Goal: Information Seeking & Learning: Learn about a topic

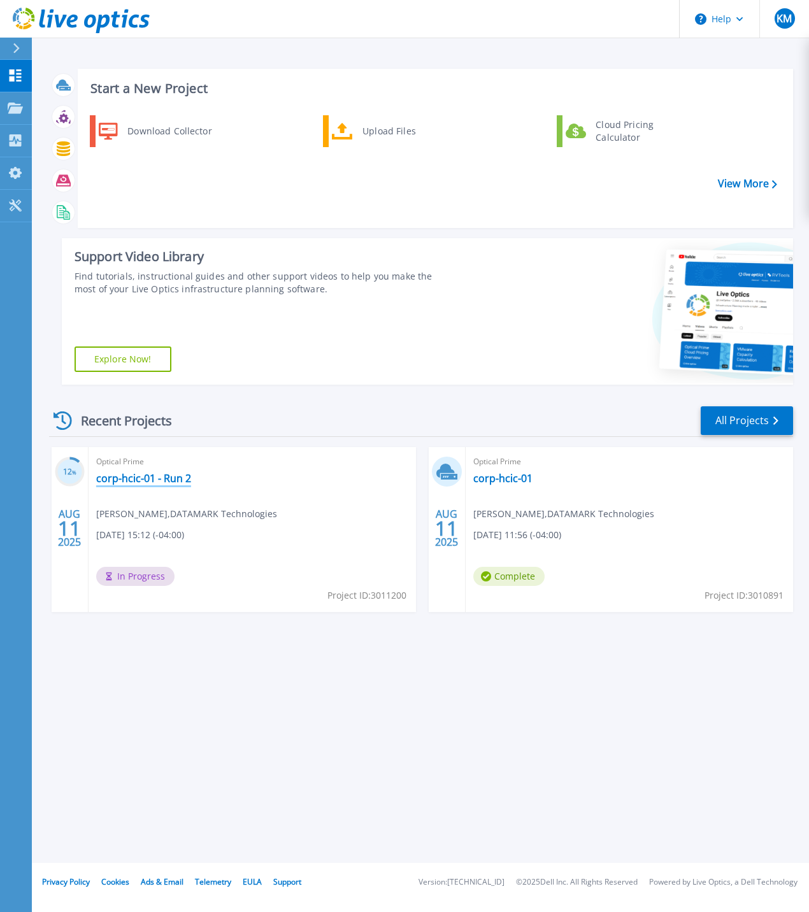
click at [145, 477] on link "corp-hcic-01 - Run 2" at bounding box center [143, 478] width 95 height 13
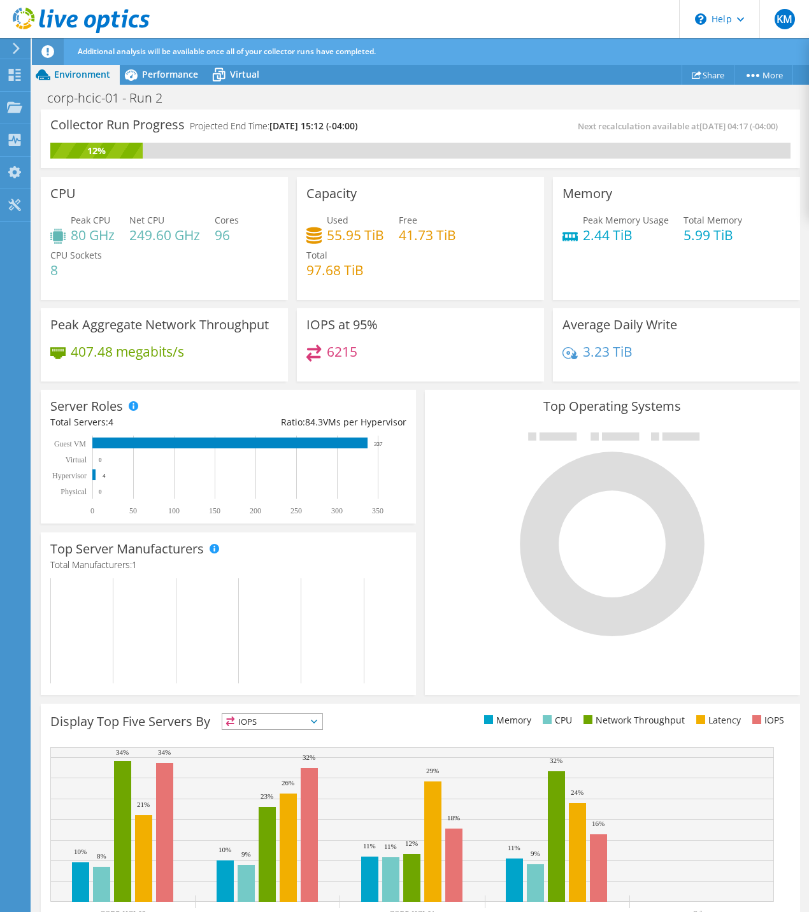
scroll to position [201, 0]
click at [420, 649] on div "Top Operating Systems Windows Linux VMware" at bounding box center [612, 542] width 384 height 314
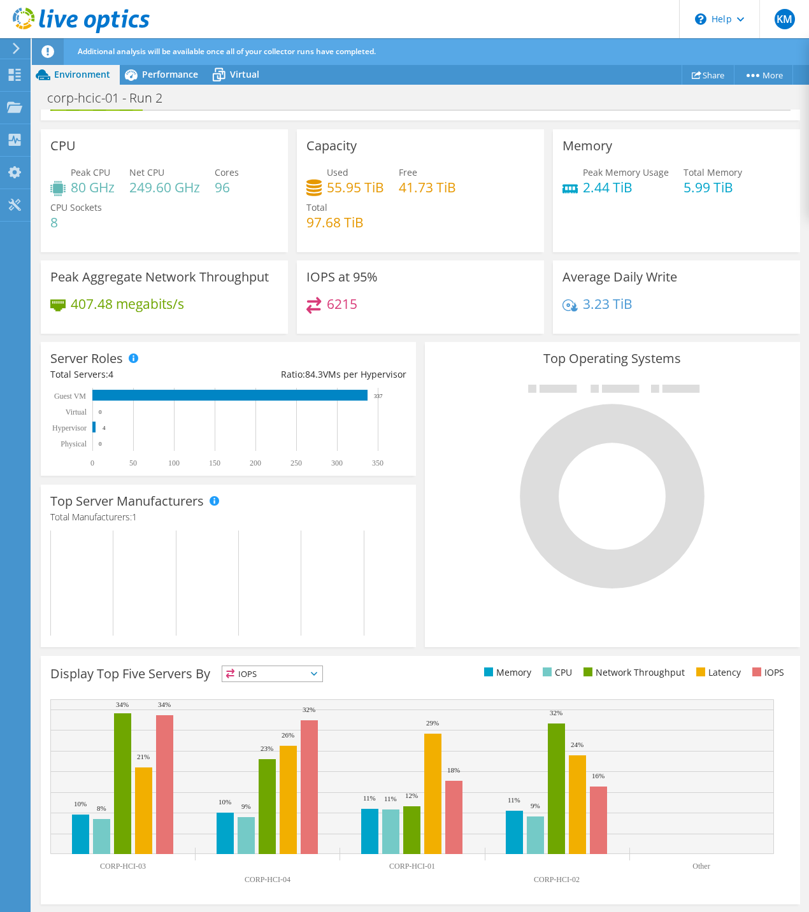
scroll to position [0, 0]
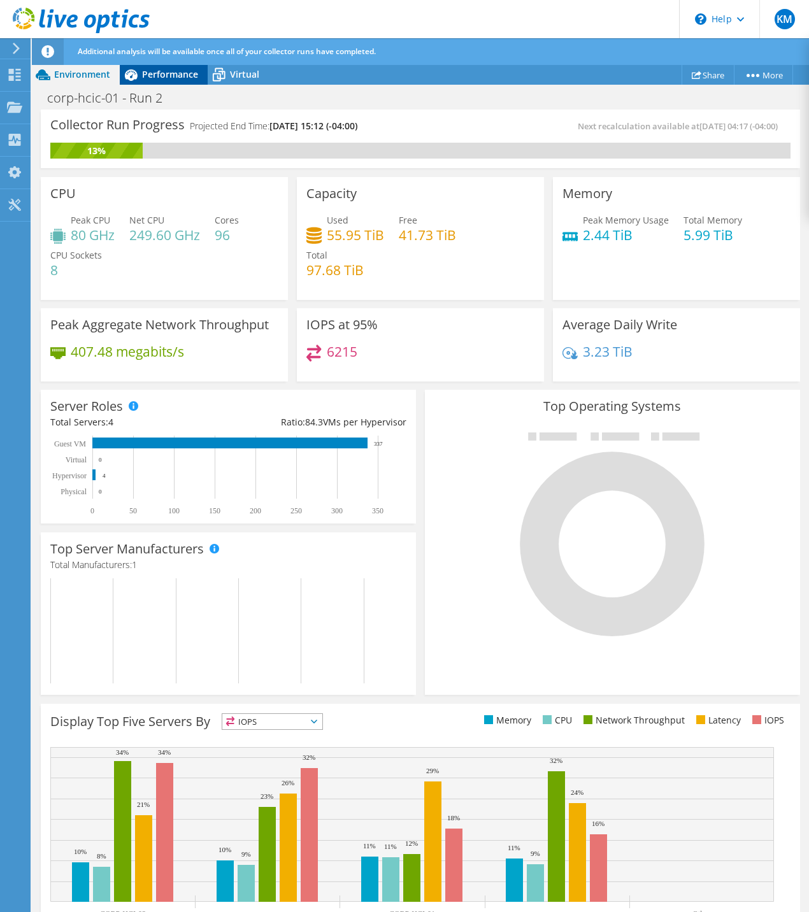
click at [156, 78] on span "Performance" at bounding box center [170, 74] width 56 height 12
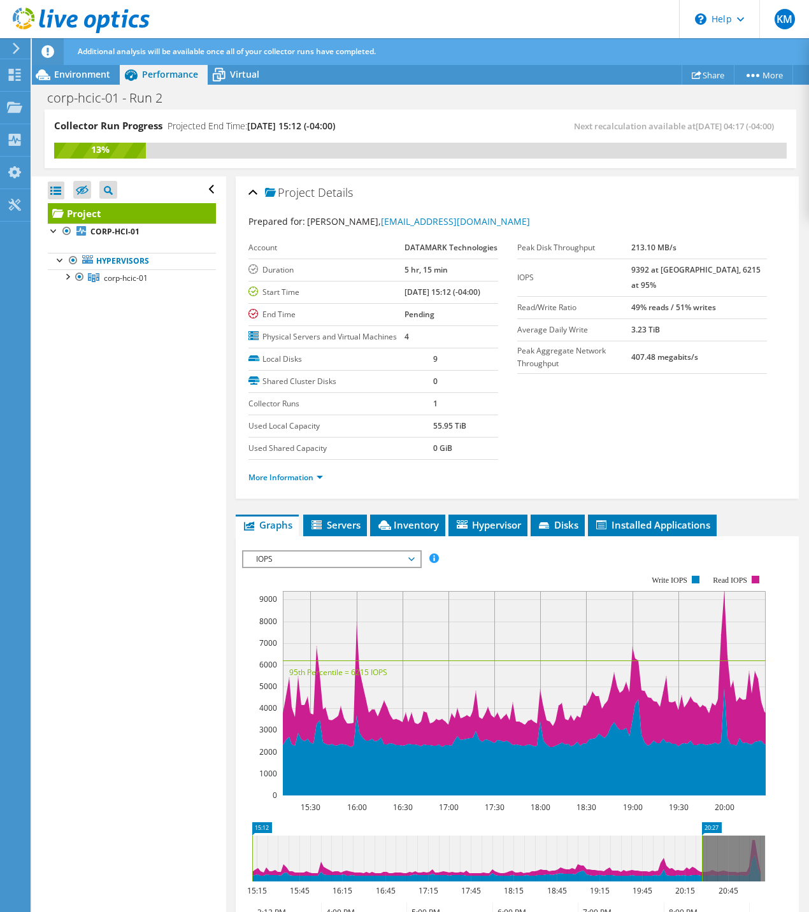
click at [90, 216] on link "Project" at bounding box center [132, 213] width 168 height 20
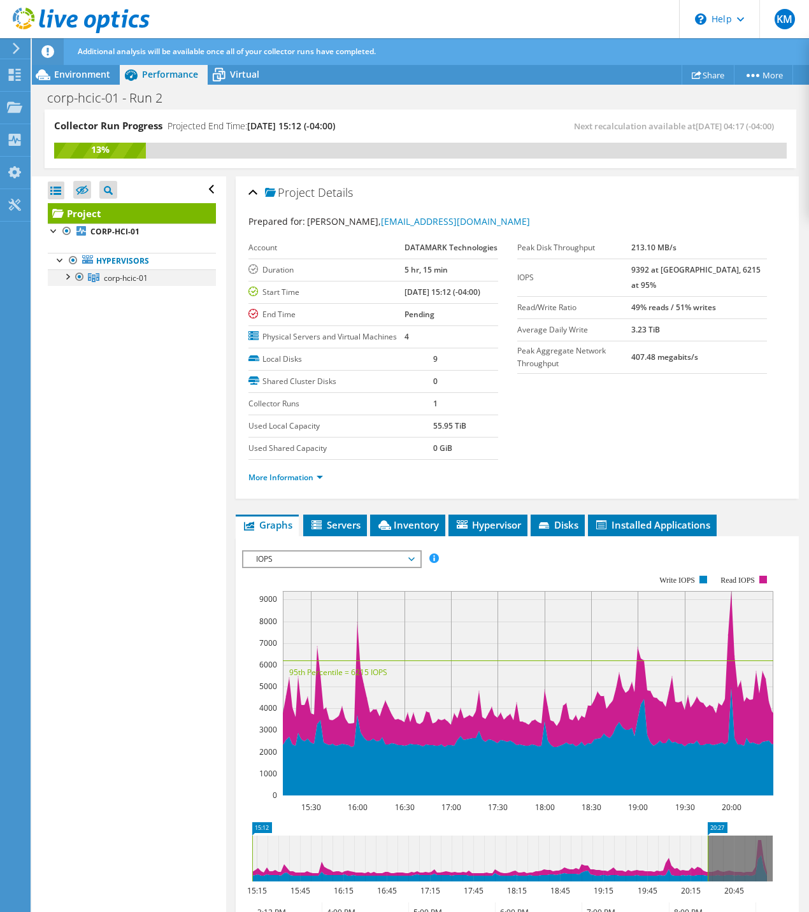
click at [73, 276] on div at bounding box center [67, 275] width 13 height 13
click at [221, 1] on header "KM End User Kelly Menzel kmenzel@ddti.net DATAMARK Technologies My Profile Log …" at bounding box center [404, 19] width 809 height 38
click at [45, 78] on div "Dashboard" at bounding box center [60, 75] width 60 height 32
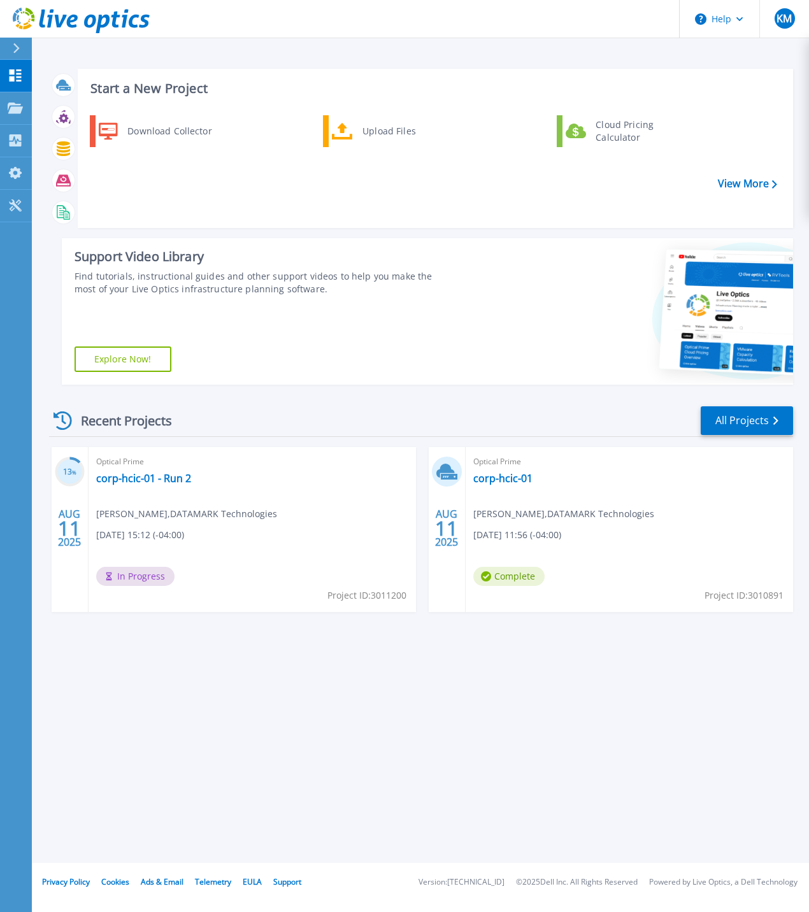
click at [154, 487] on div "Optical Prime corp-hcic-01 - Run 2 Kelly Menzel , DATAMARK Technologies 08/11/2…" at bounding box center [252, 529] width 327 height 165
click at [155, 482] on link "corp-hcic-01 - Run 2" at bounding box center [143, 478] width 95 height 13
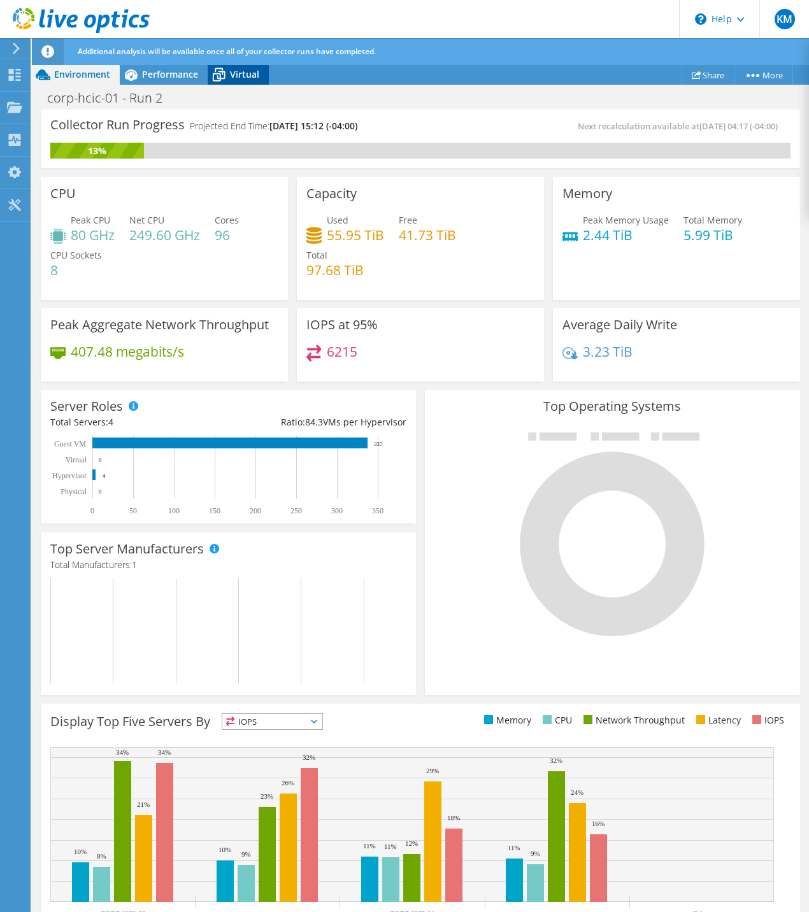
click at [231, 80] on span "Virtual" at bounding box center [244, 74] width 29 height 12
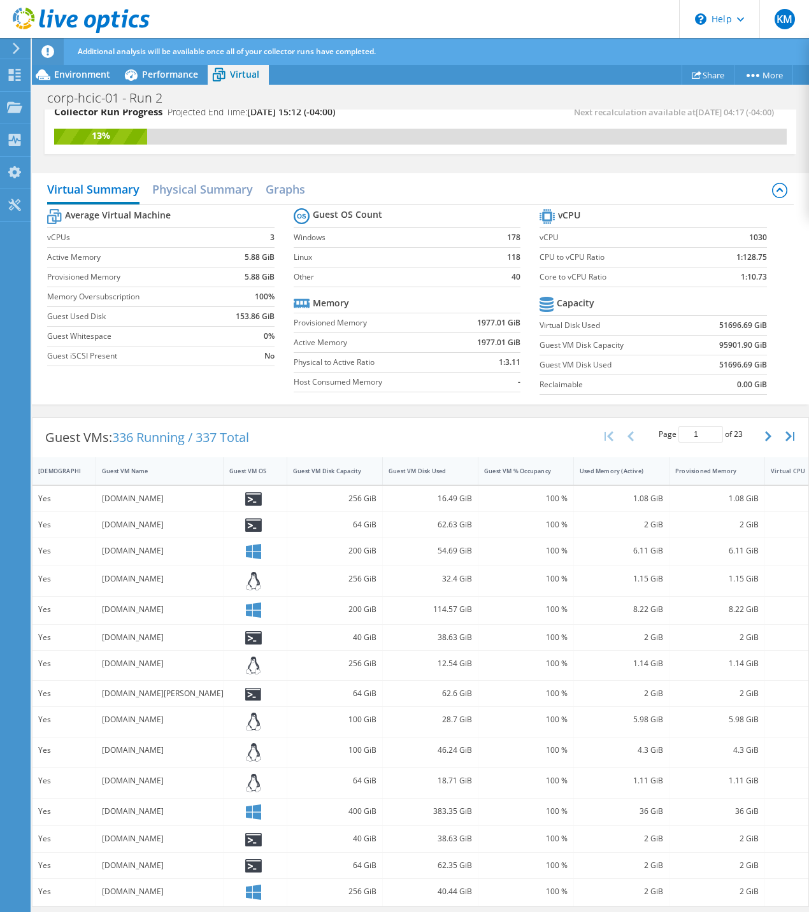
click at [284, 491] on div at bounding box center [256, 498] width 64 height 25
click at [158, 492] on div "mq01.cf01.nova.ddti911.network" at bounding box center [159, 499] width 115 height 14
click at [38, 492] on div "Yes" at bounding box center [64, 499] width 52 height 14
click at [118, 492] on div "mq01.cf01.nova.ddti911.network" at bounding box center [159, 499] width 115 height 14
drag, startPoint x: 345, startPoint y: 487, endPoint x: 278, endPoint y: 471, distance: 68.9
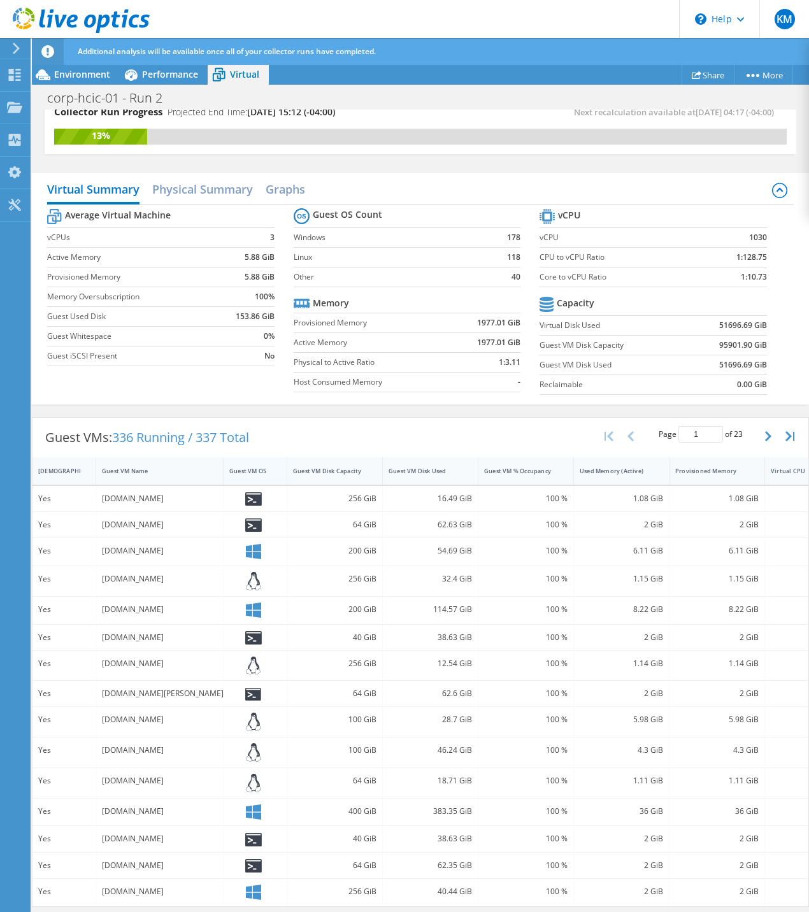
click at [345, 492] on div "256 GiB" at bounding box center [334, 499] width 83 height 14
click at [765, 431] on icon "button" at bounding box center [768, 436] width 6 height 10
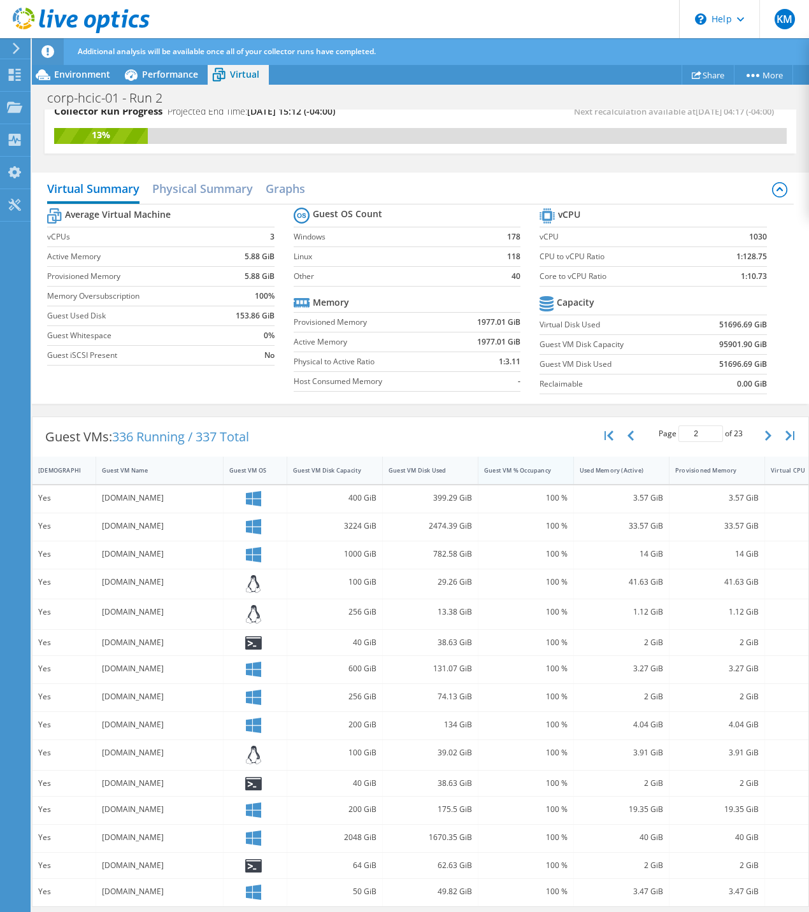
click at [505, 466] on div "Guest VM % Occupancy" at bounding box center [518, 470] width 68 height 8
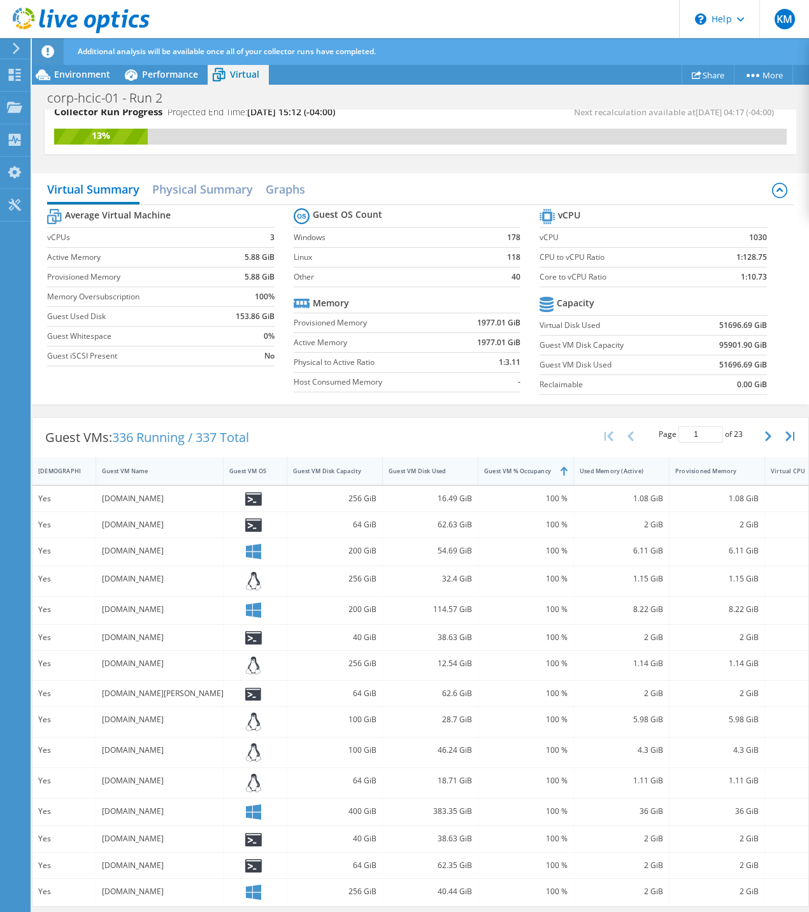
click at [505, 467] on div "Guest VM % Occupancy" at bounding box center [518, 471] width 68 height 8
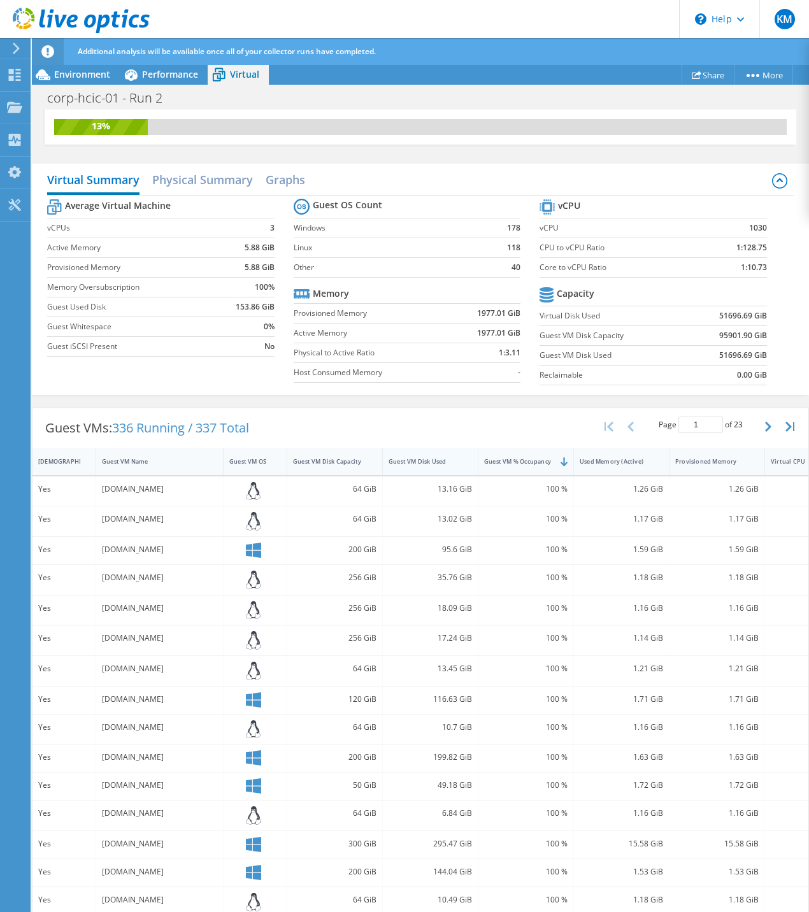
click at [425, 464] on div "Guest VM Disk Used" at bounding box center [423, 461] width 68 height 8
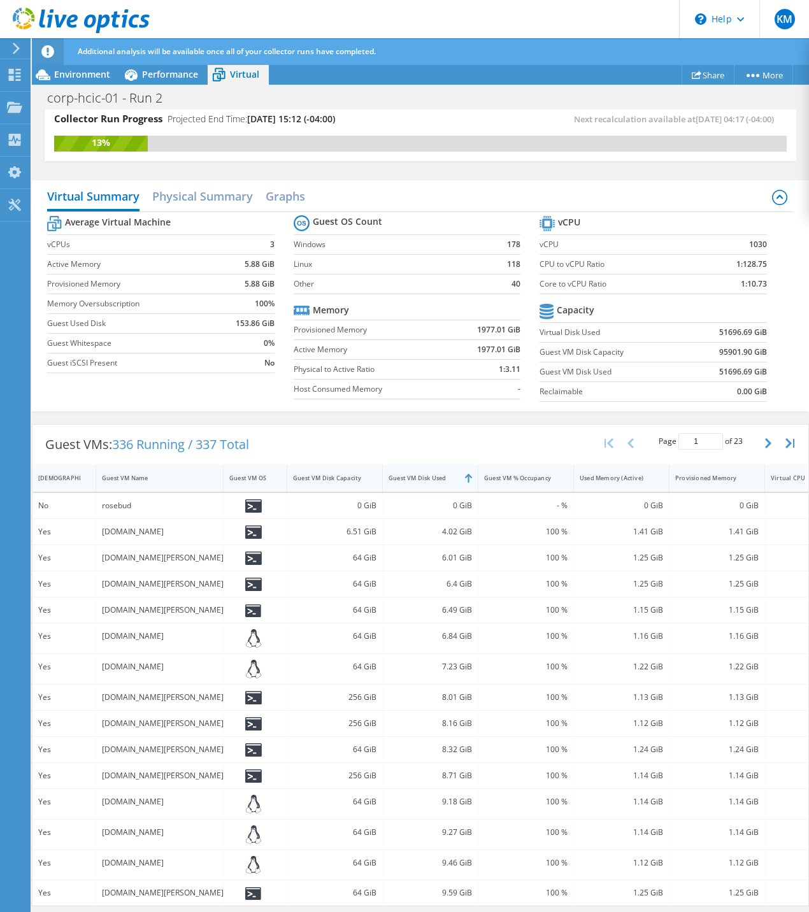
scroll to position [17, 0]
click at [422, 474] on div "Guest VM Disk Used" at bounding box center [423, 478] width 68 height 8
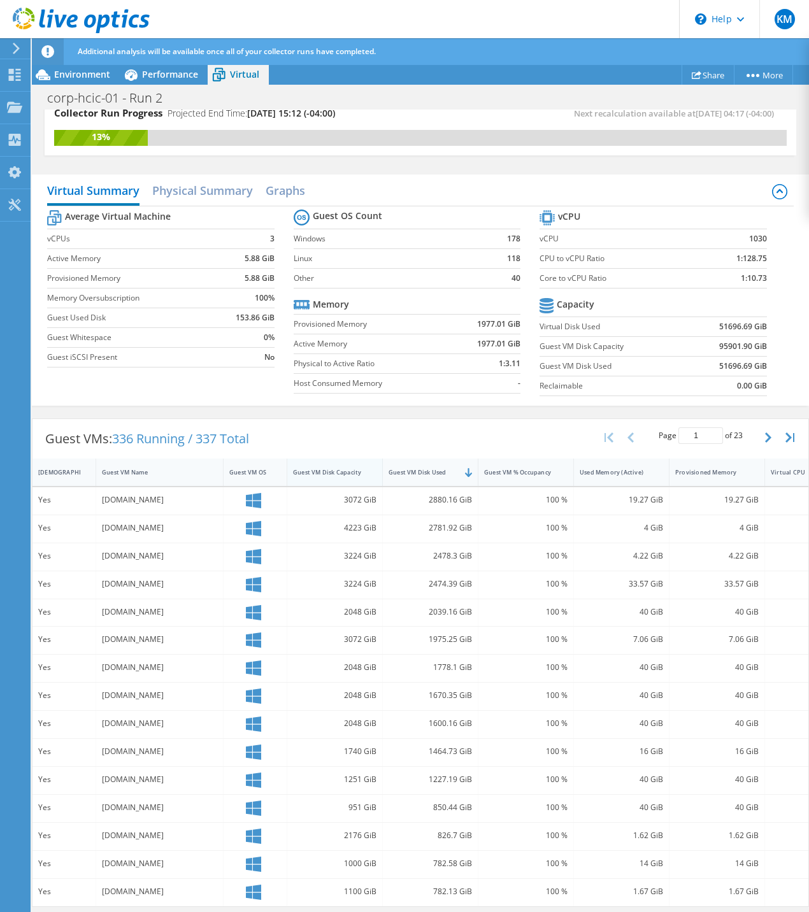
click at [328, 468] on div "Guest VM Disk Capacity" at bounding box center [327, 472] width 68 height 8
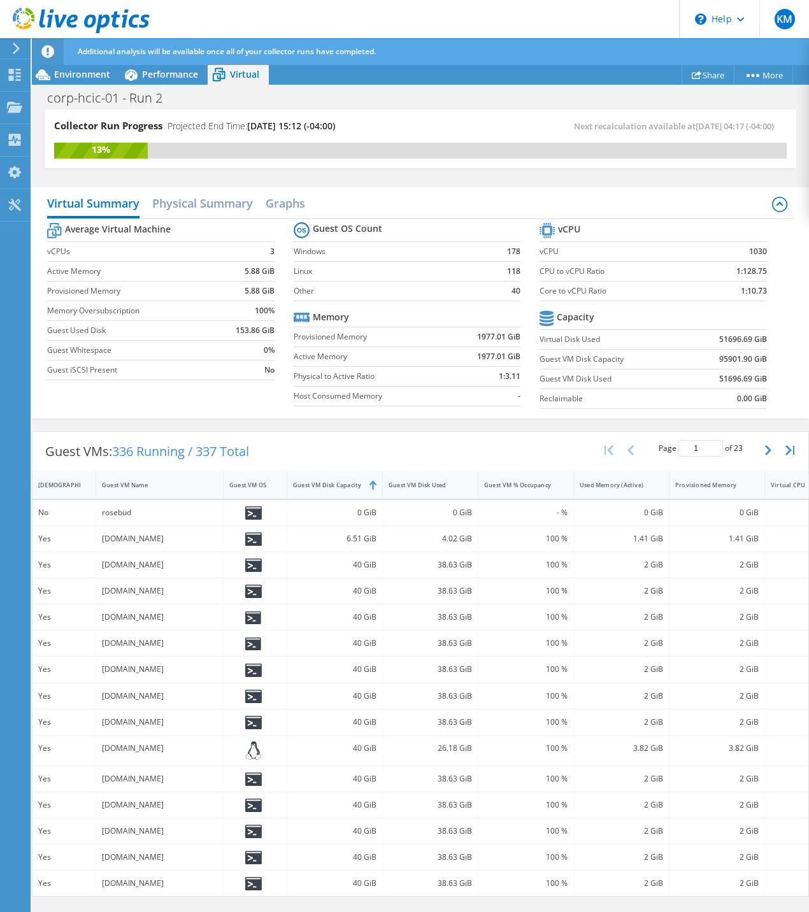
scroll to position [0, 0]
click at [334, 482] on div "Guest VM Disk Capacity" at bounding box center [327, 485] width 68 height 8
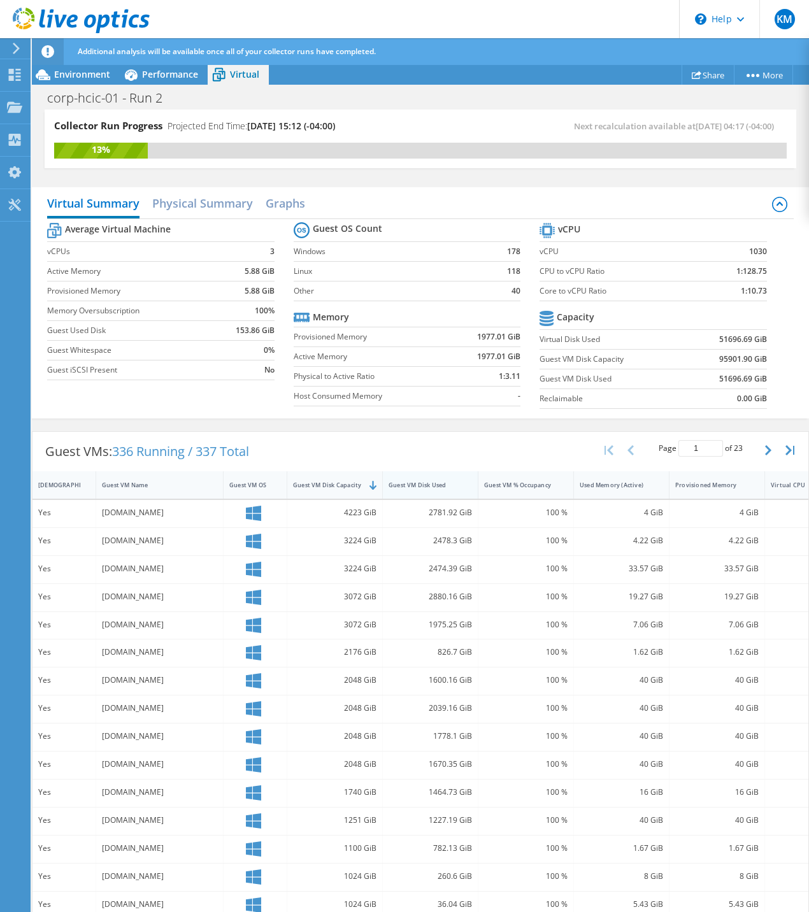
click at [440, 483] on div "Guest VM Disk Used" at bounding box center [423, 485] width 68 height 8
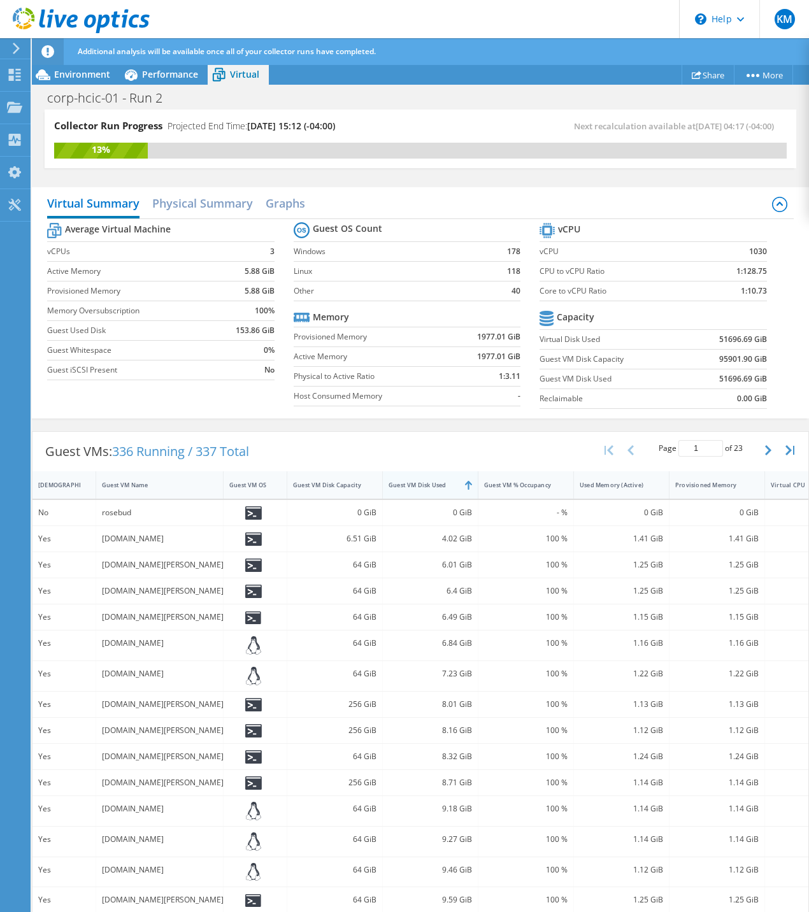
click at [439, 483] on div "Guest VM Disk Used" at bounding box center [423, 485] width 68 height 8
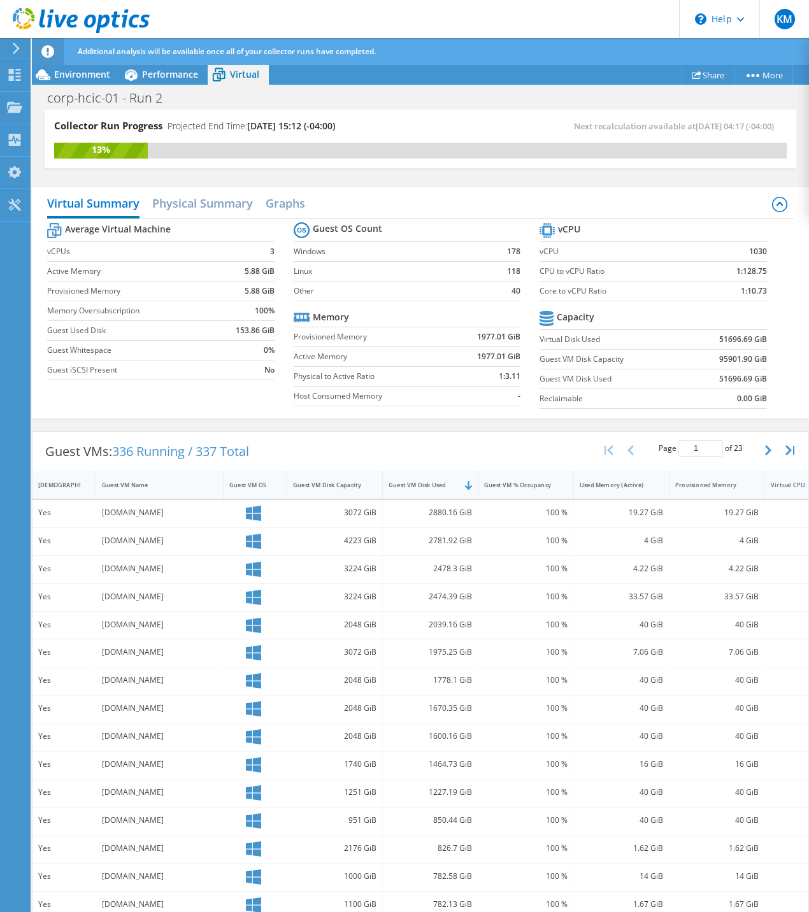
scroll to position [22, 0]
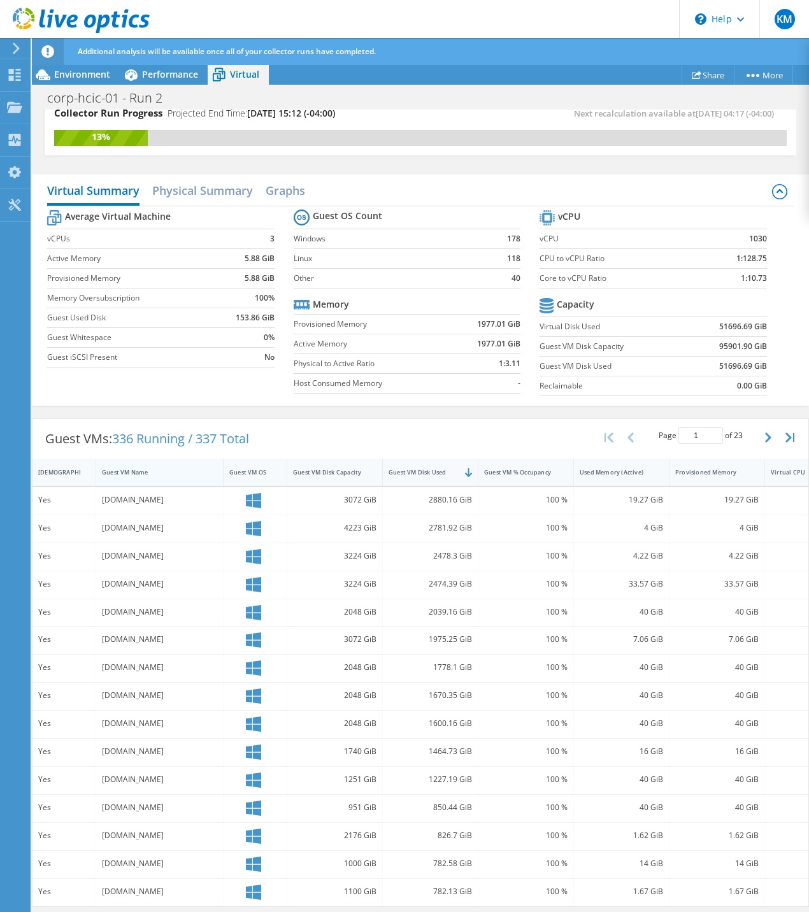
click at [125, 468] on div "Guest VM Name" at bounding box center [152, 472] width 100 height 8
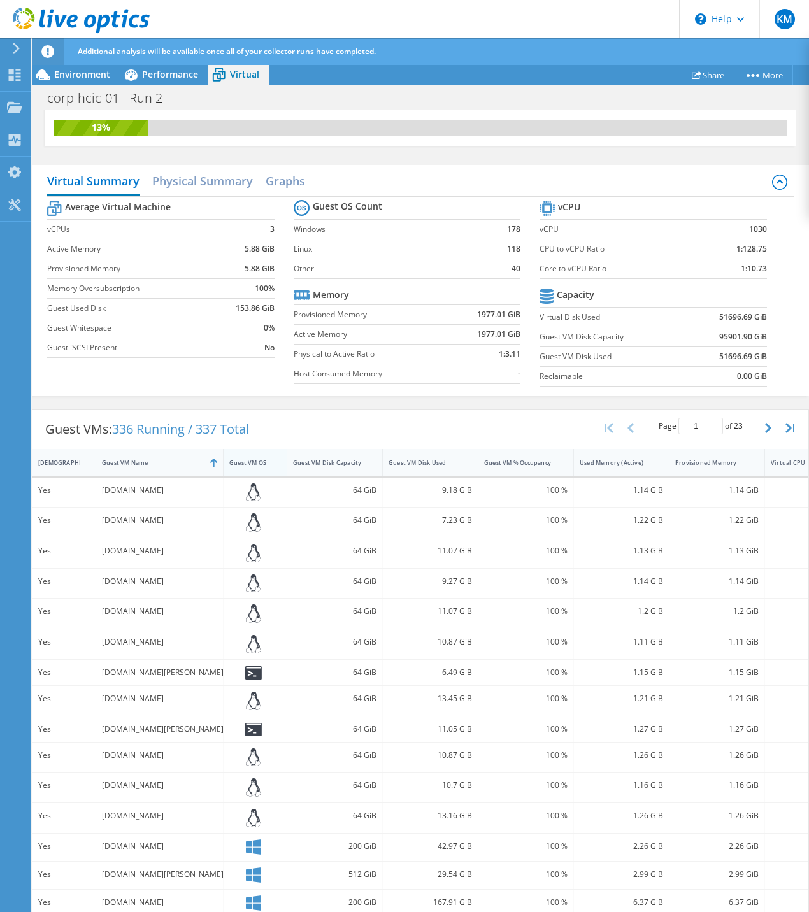
click at [252, 461] on div "Guest VM OS" at bounding box center [247, 463] width 36 height 8
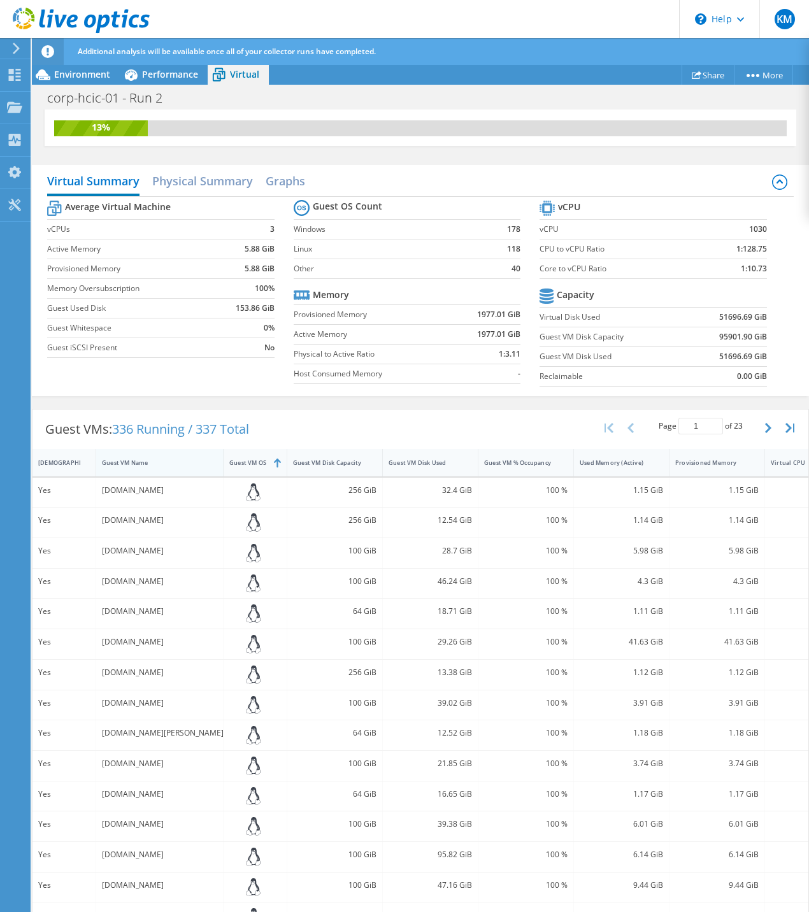
click at [144, 464] on div "Guest VM Name" at bounding box center [152, 463] width 100 height 8
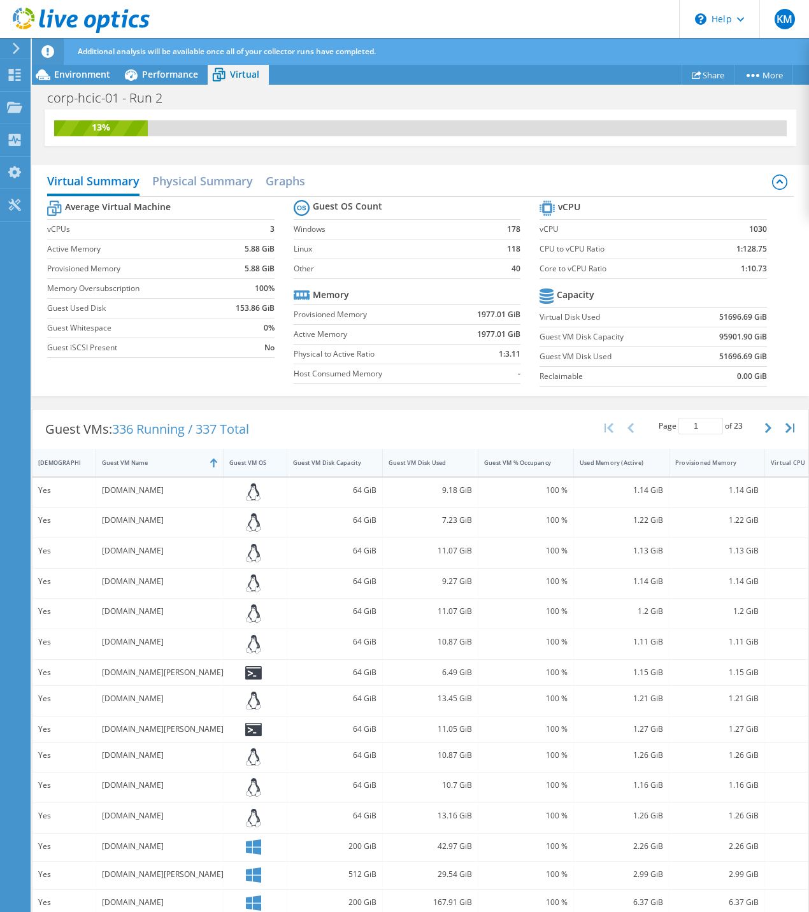
click at [248, 461] on div "Guest VM OS" at bounding box center [247, 463] width 36 height 8
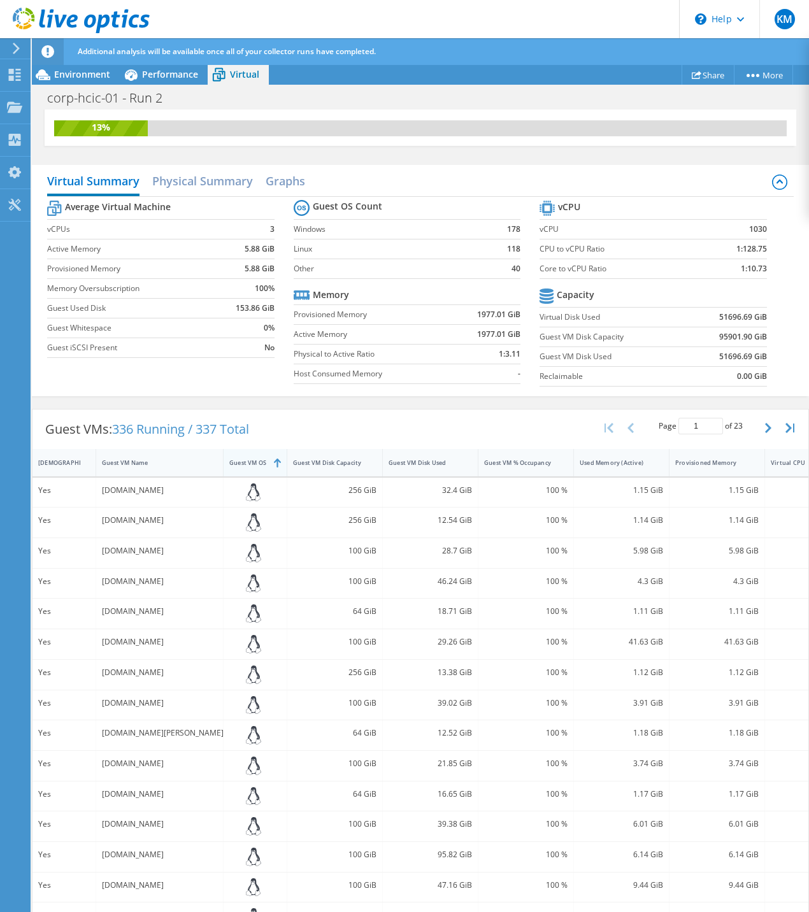
click at [250, 466] on div "Guest VM OS" at bounding box center [247, 463] width 36 height 8
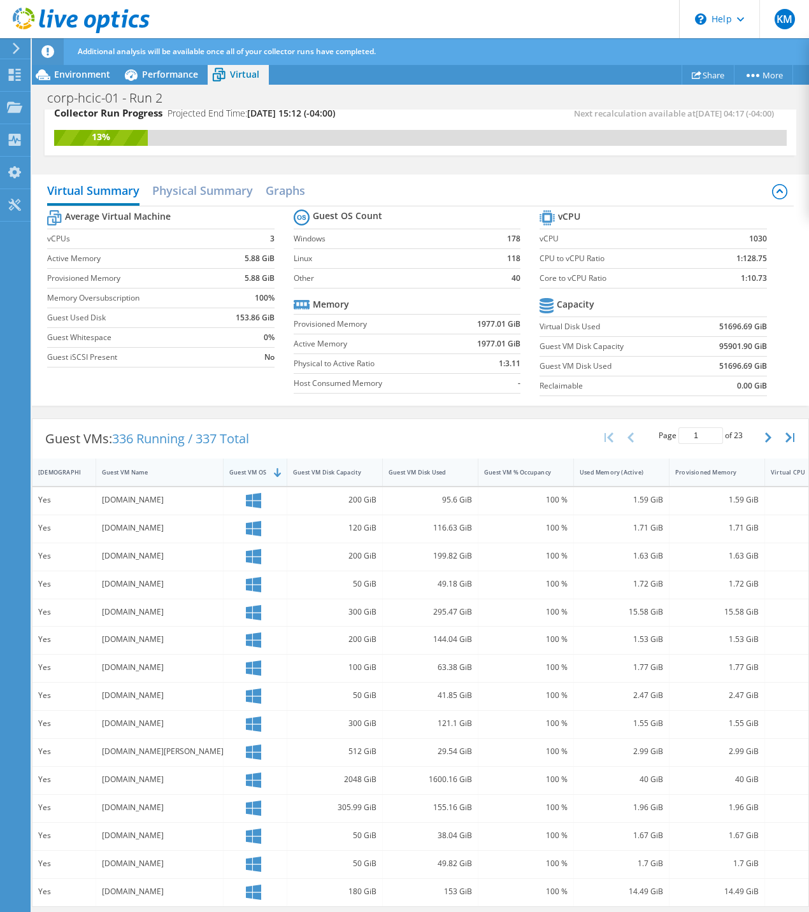
click at [250, 468] on div "Guest VM OS" at bounding box center [247, 472] width 36 height 8
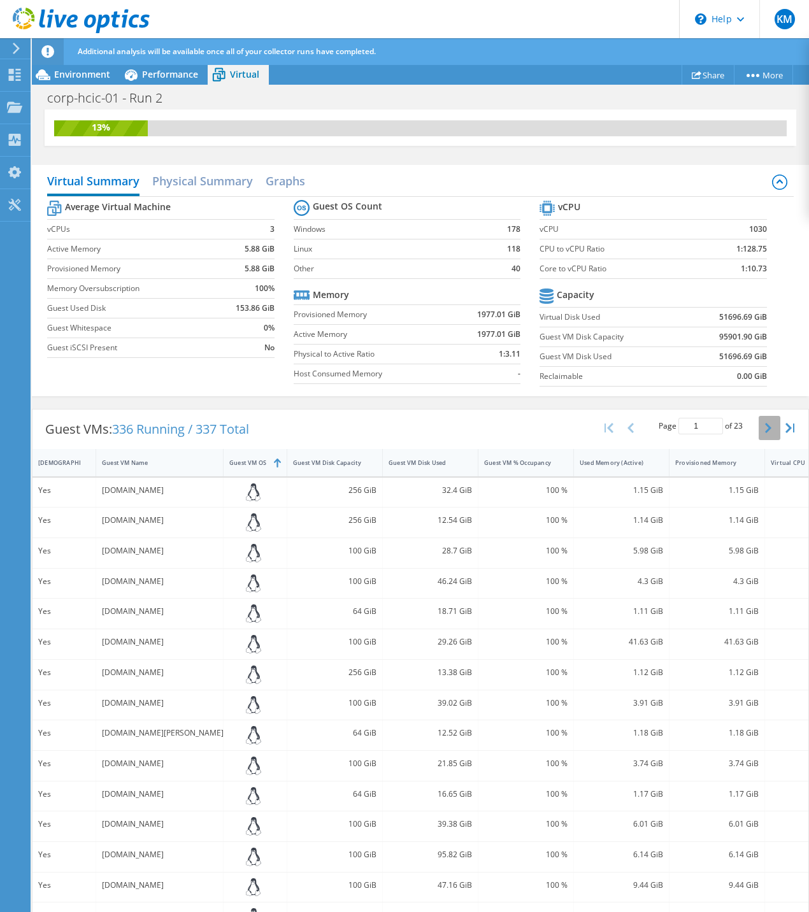
click at [765, 433] on icon "button" at bounding box center [768, 428] width 6 height 10
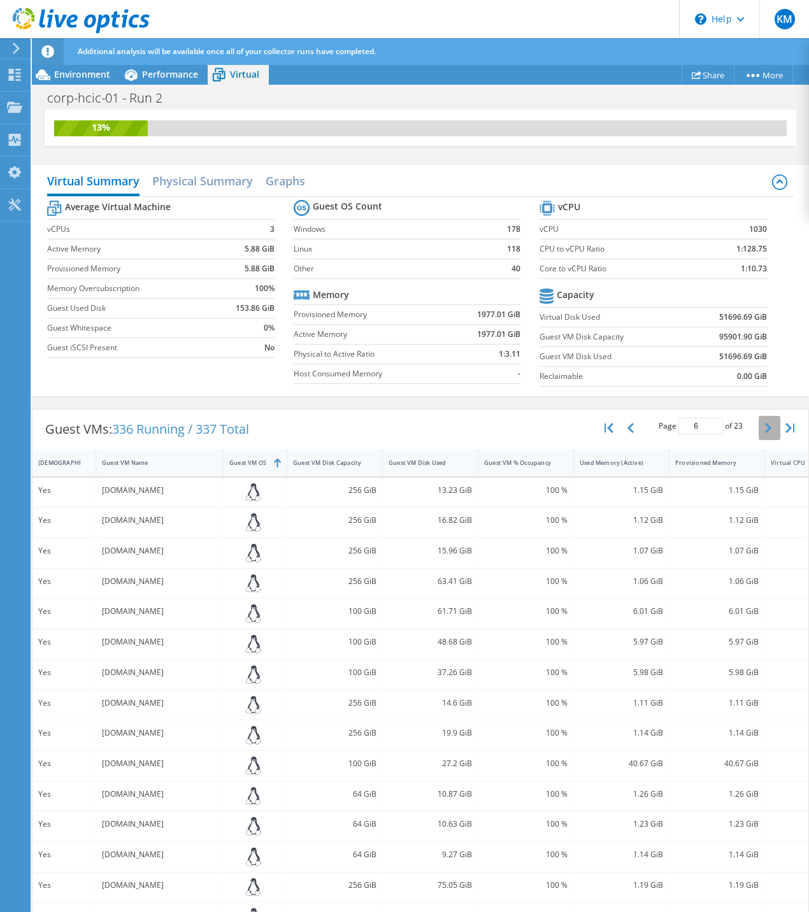
click at [765, 433] on icon "button" at bounding box center [768, 428] width 6 height 10
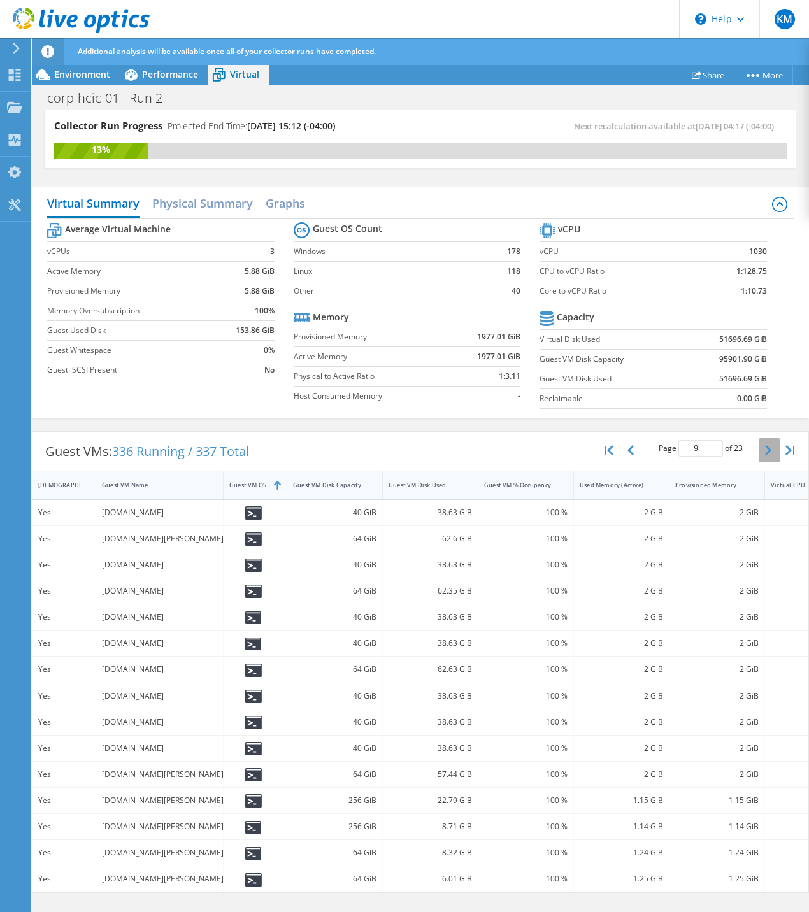
scroll to position [0, 0]
click at [767, 452] on icon "button" at bounding box center [768, 450] width 6 height 10
click at [629, 448] on icon "button" at bounding box center [630, 450] width 6 height 10
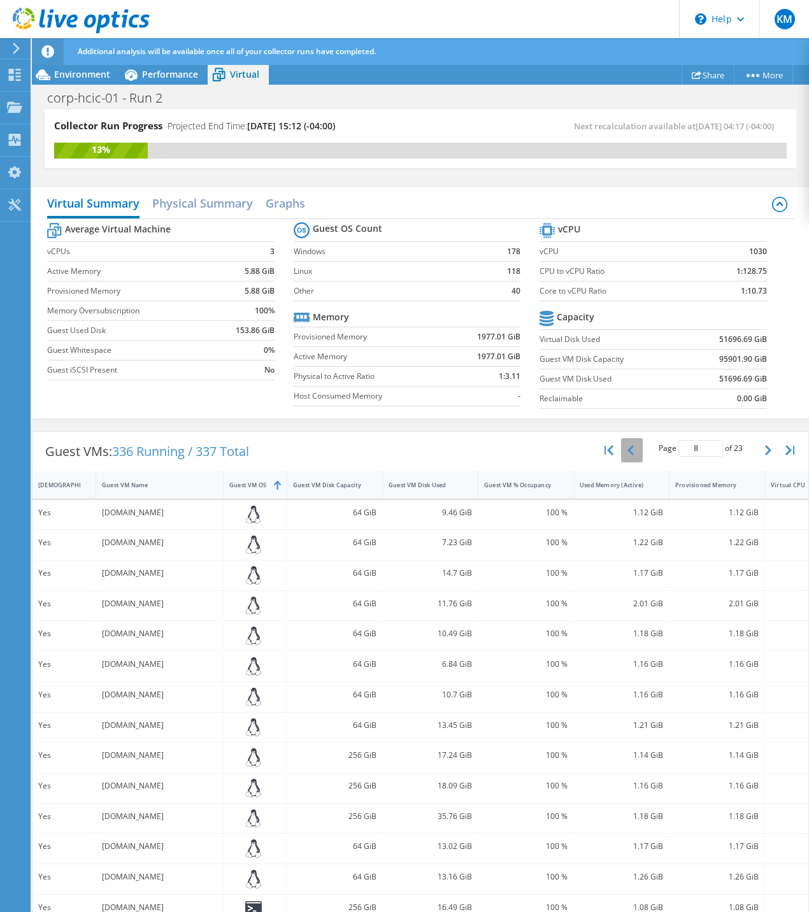
click at [630, 448] on button "button" at bounding box center [632, 450] width 22 height 24
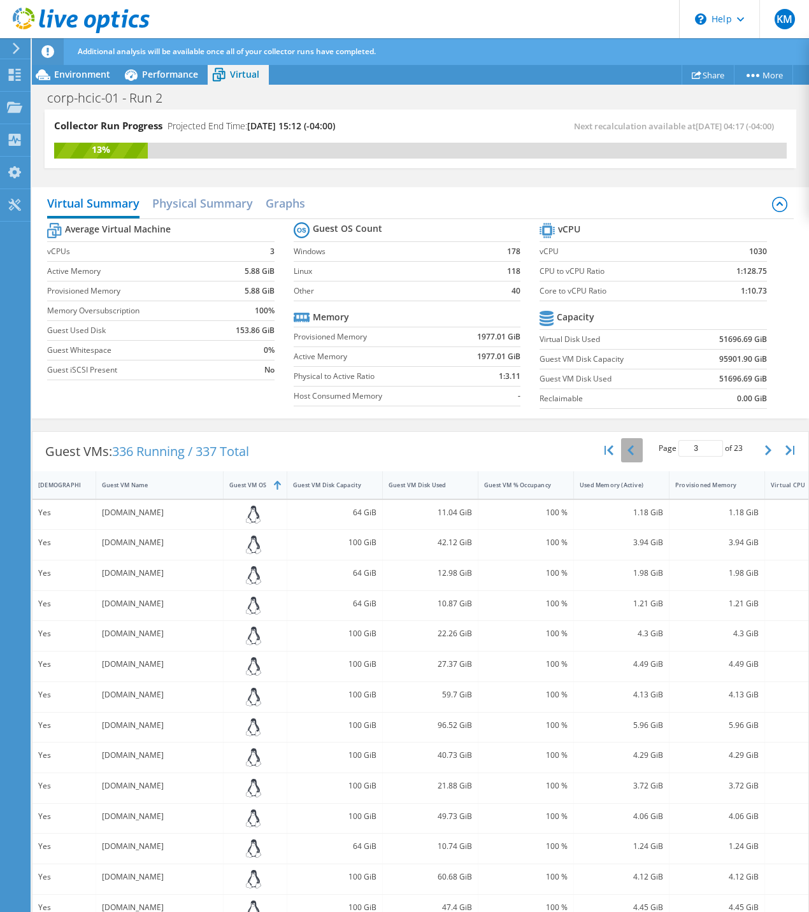
click at [630, 448] on button "button" at bounding box center [632, 450] width 22 height 24
type input "1"
click at [239, 196] on h2 "Physical Summary" at bounding box center [202, 204] width 101 height 28
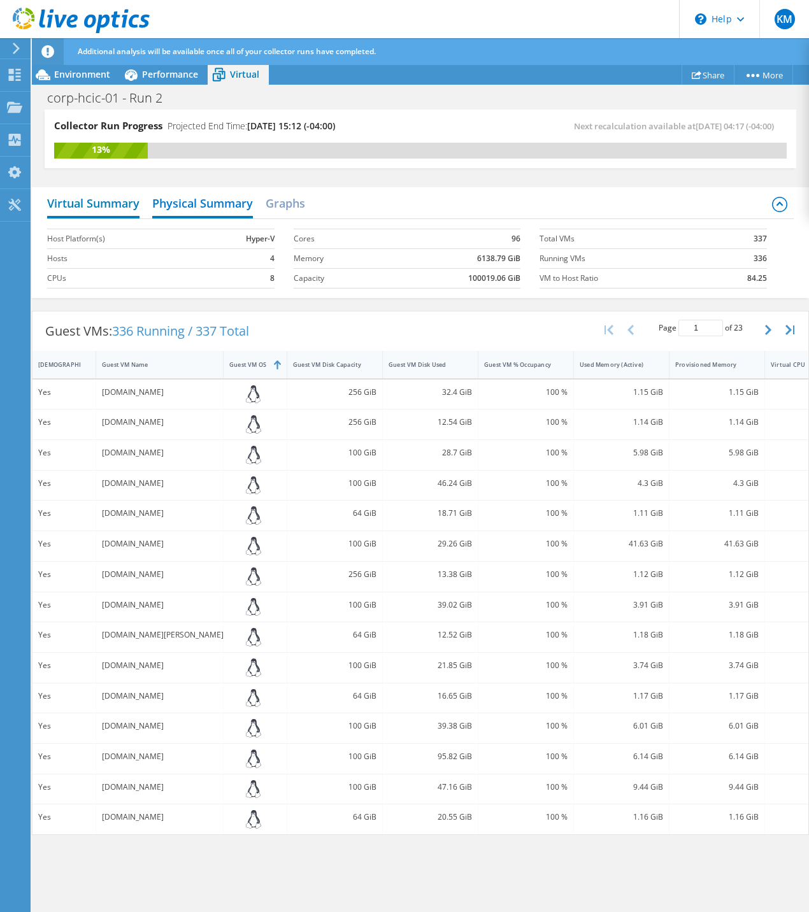
click at [110, 204] on h2 "Virtual Summary" at bounding box center [93, 204] width 92 height 28
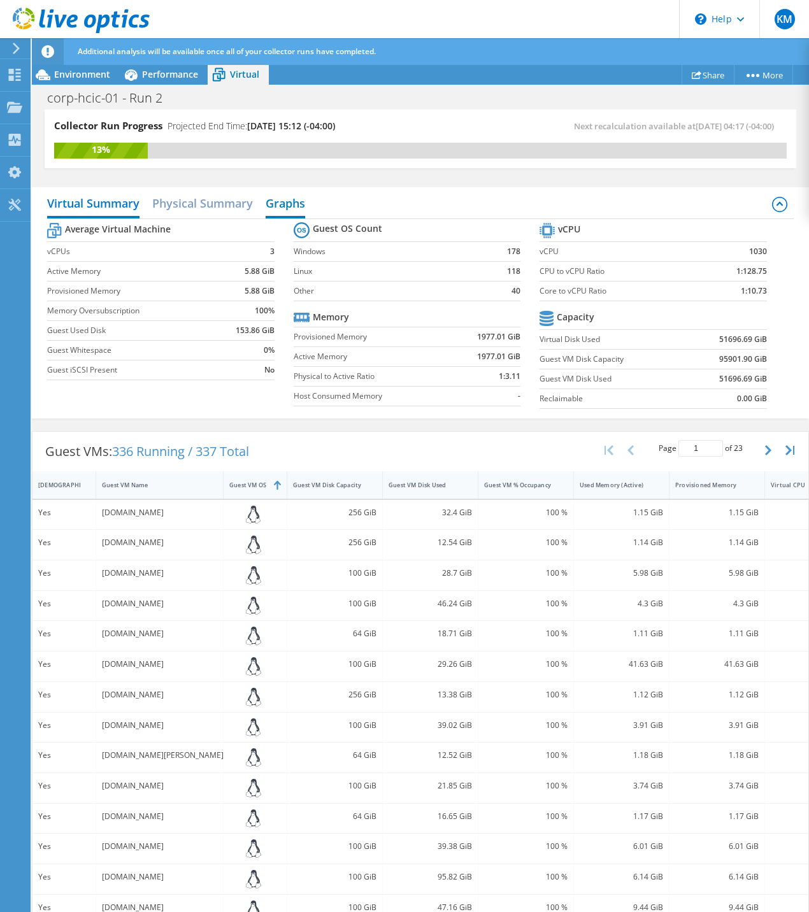
click at [285, 209] on h2 "Graphs" at bounding box center [285, 204] width 39 height 28
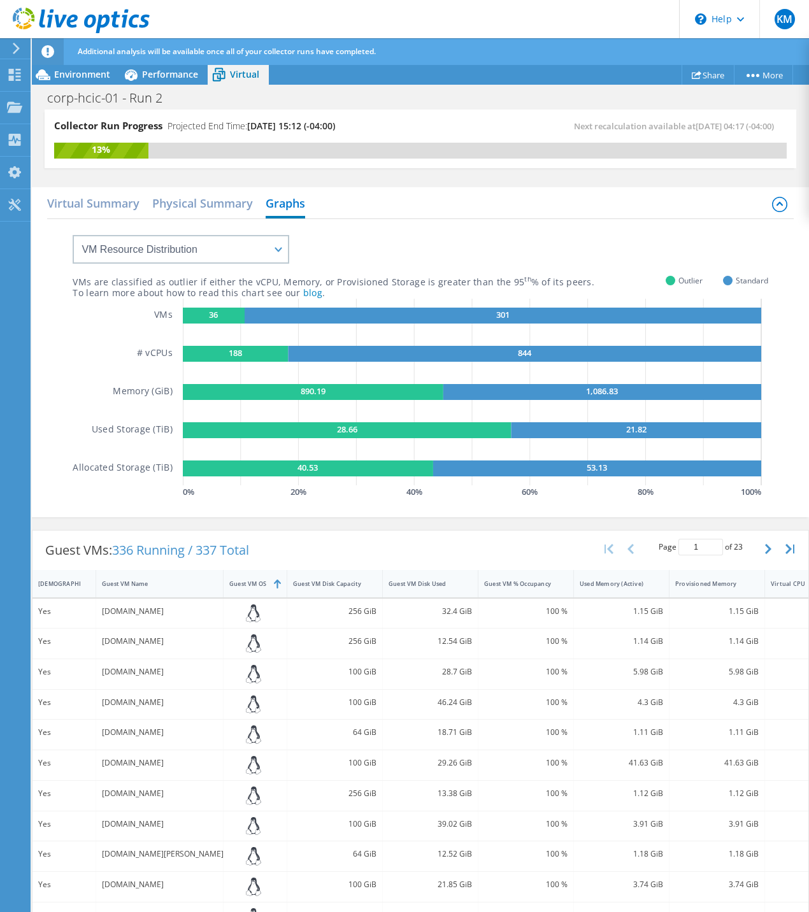
click at [109, 217] on div "Virtual Summary Physical Summary Graphs" at bounding box center [420, 204] width 746 height 29
click at [113, 207] on h2 "Virtual Summary" at bounding box center [93, 204] width 92 height 28
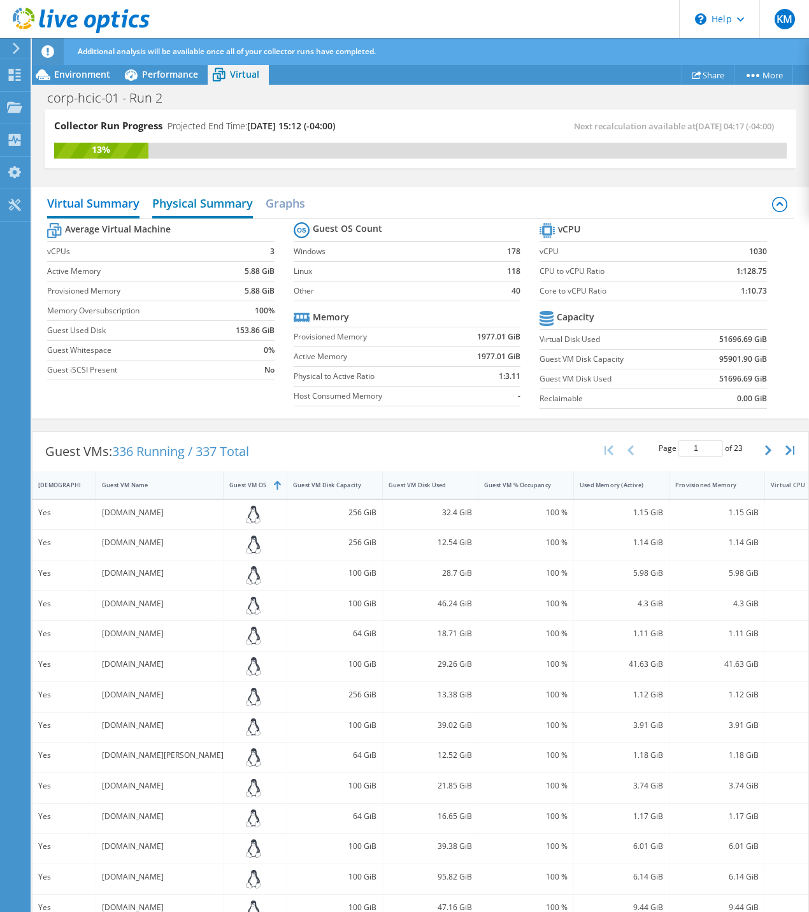
click at [197, 200] on h2 "Physical Summary" at bounding box center [202, 204] width 101 height 28
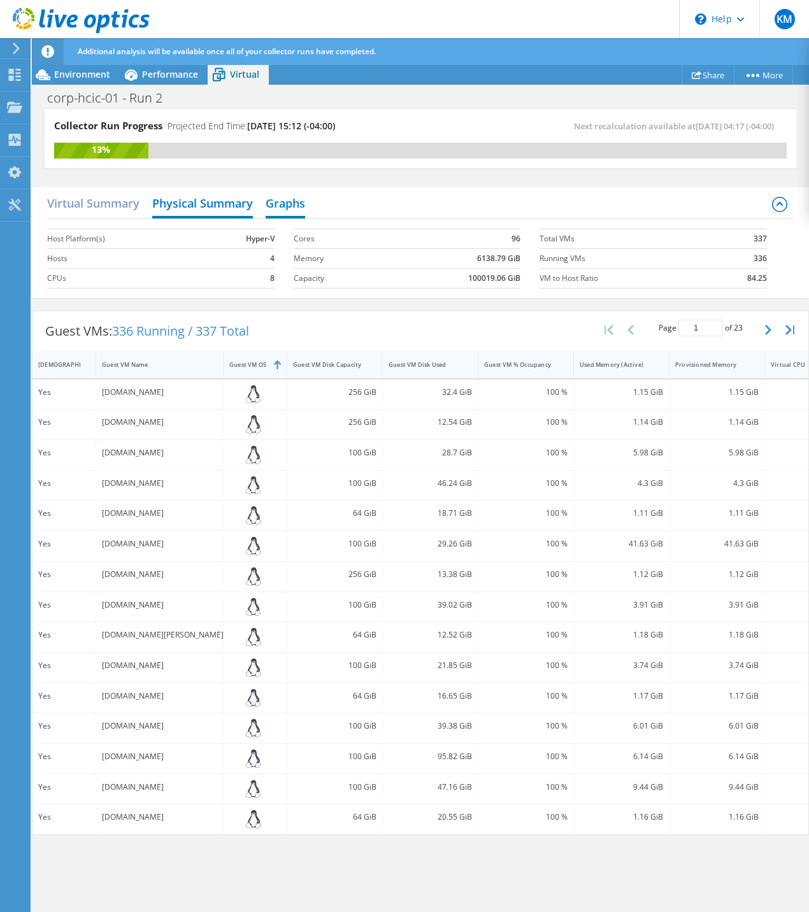
click at [274, 205] on h2 "Graphs" at bounding box center [285, 204] width 39 height 28
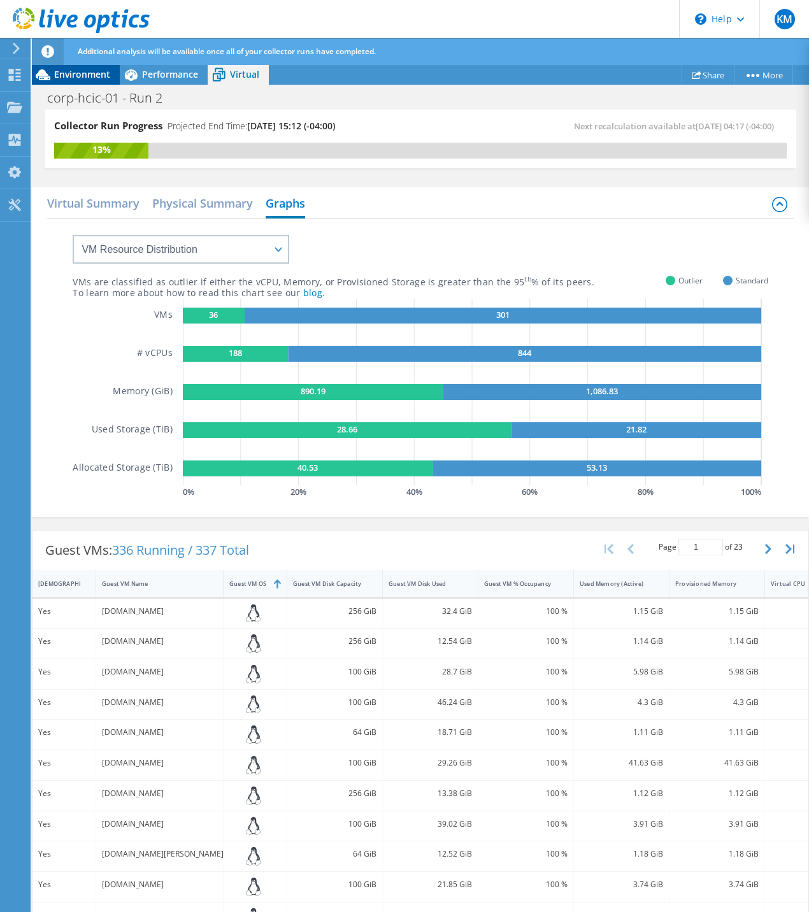
click at [91, 70] on span "Environment" at bounding box center [82, 74] width 56 height 12
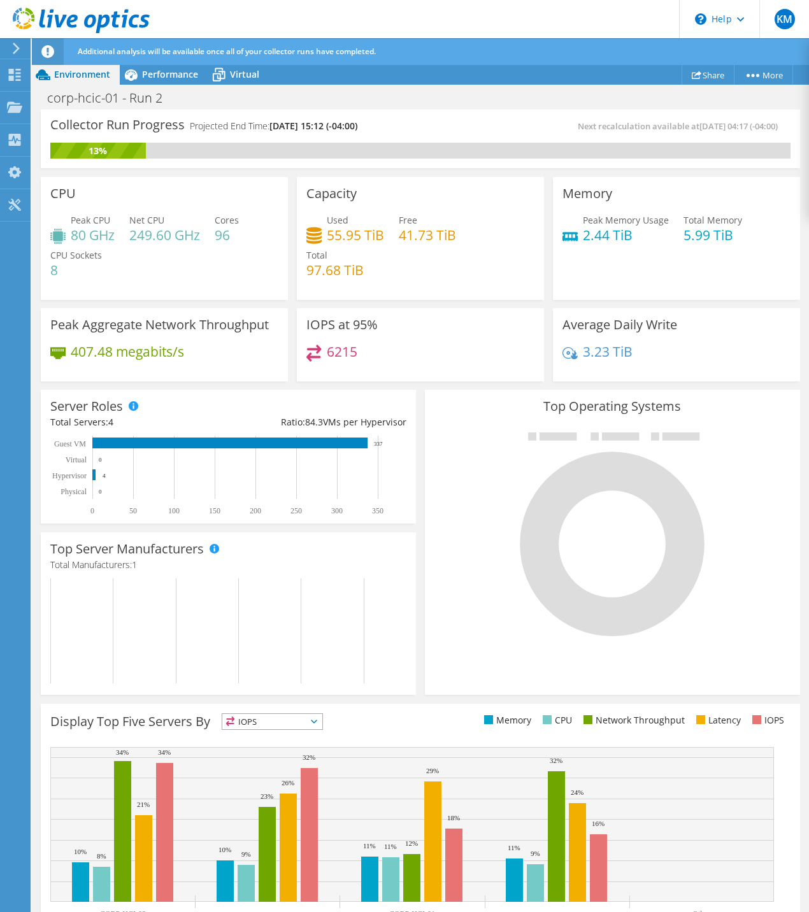
scroll to position [201, 0]
click at [321, 306] on div "IOPS at 95% 6215" at bounding box center [420, 343] width 256 height 78
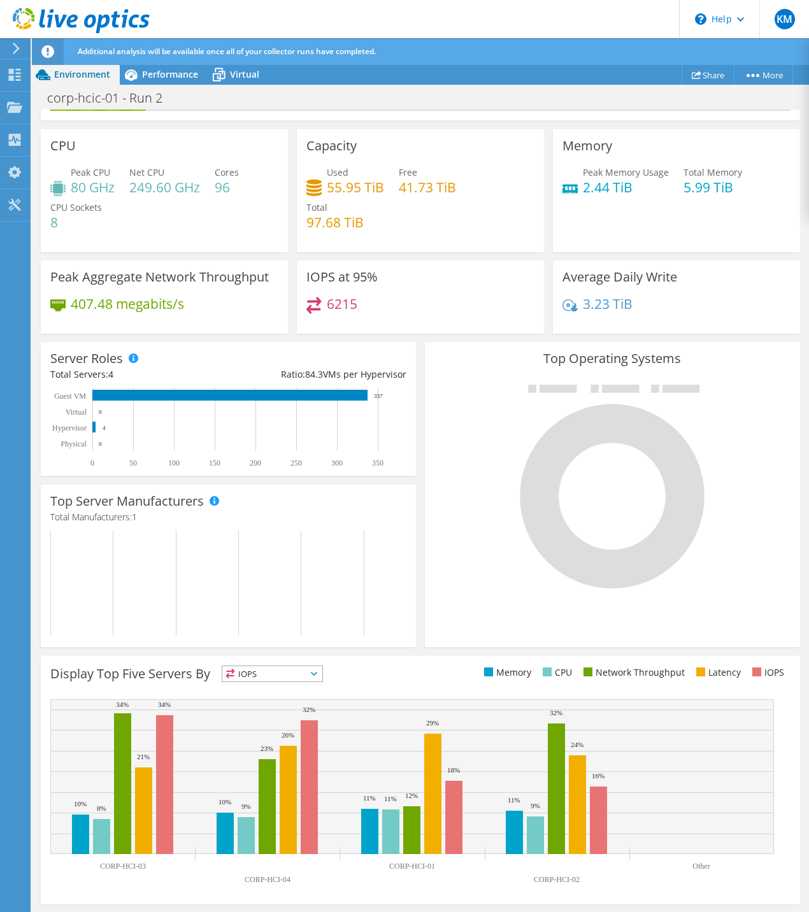
scroll to position [0, 0]
click at [146, 76] on span "Performance" at bounding box center [170, 74] width 56 height 12
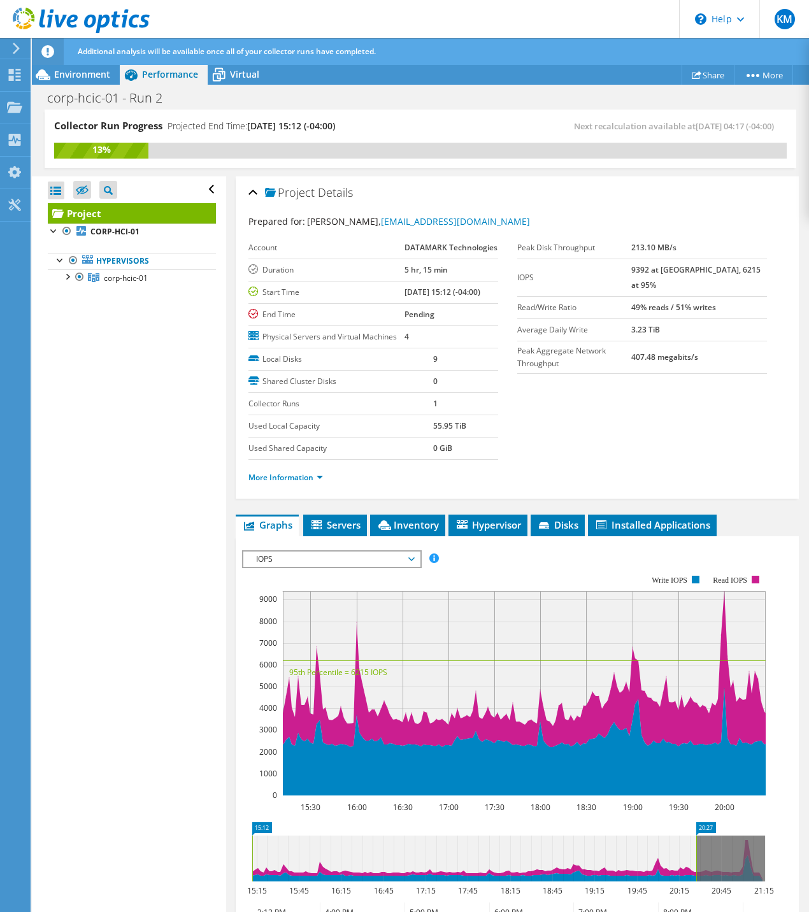
click at [389, 567] on span "IOPS" at bounding box center [332, 559] width 164 height 15
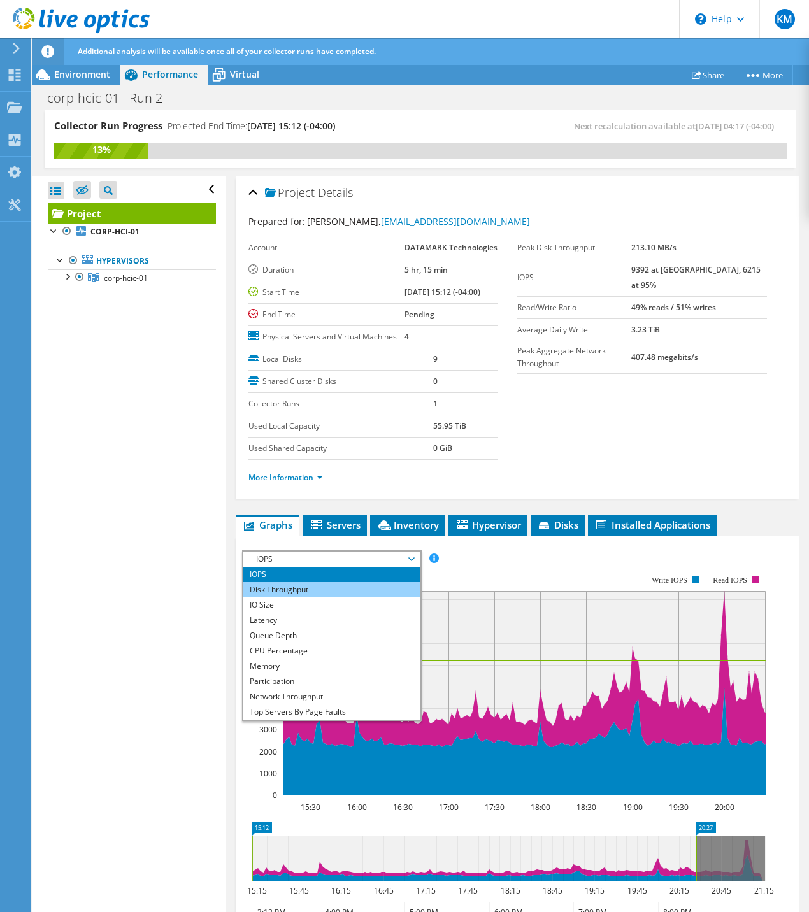
click at [302, 598] on li "Disk Throughput" at bounding box center [331, 589] width 176 height 15
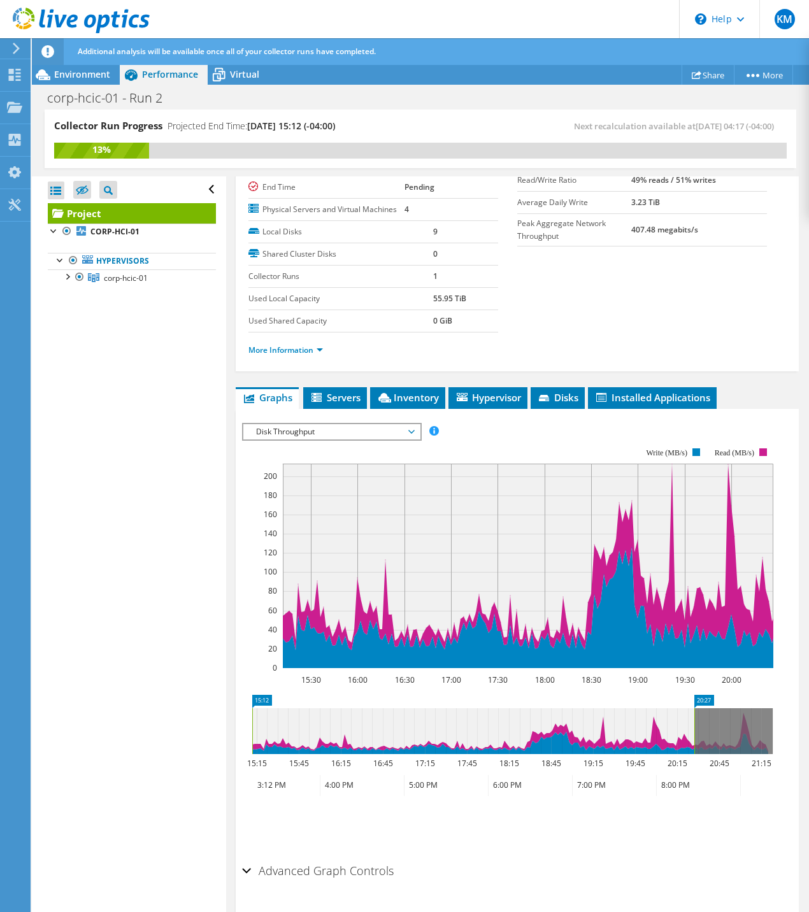
scroll to position [185, 0]
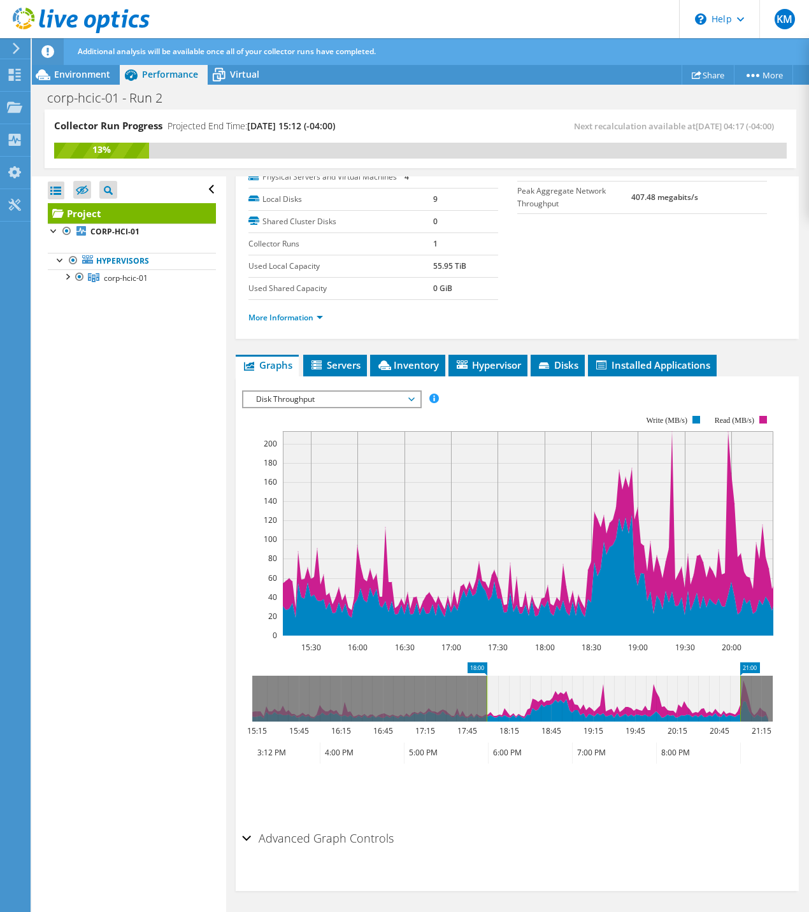
drag, startPoint x: 743, startPoint y: 705, endPoint x: 486, endPoint y: 706, distance: 256.7
click at [486, 706] on g at bounding box center [512, 699] width 520 height 46
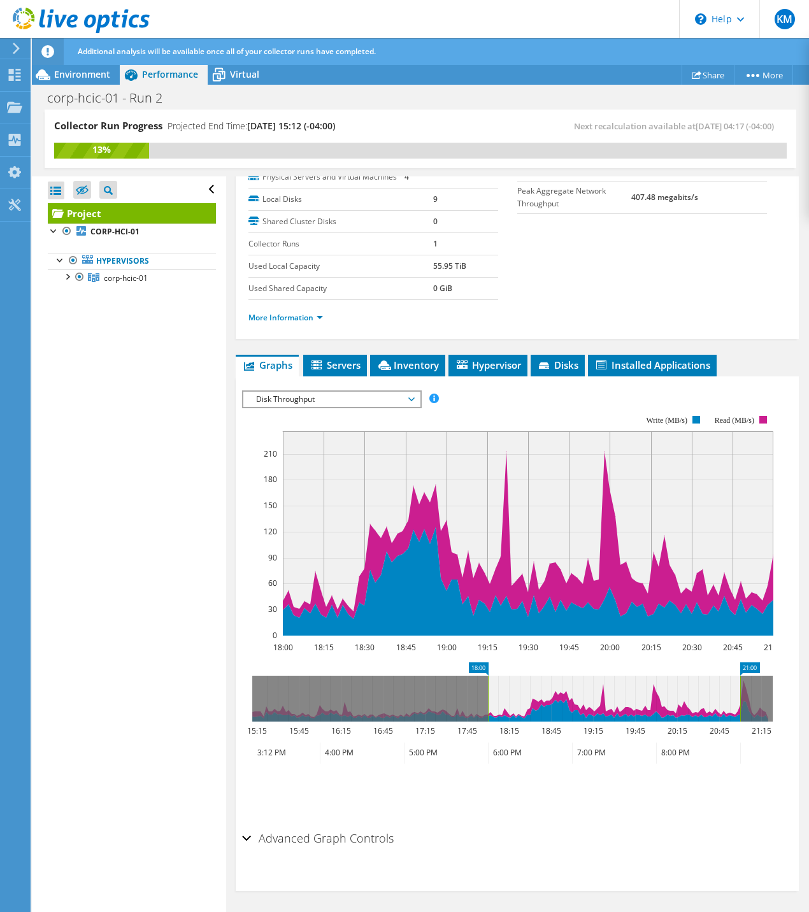
click at [428, 696] on icon at bounding box center [512, 699] width 520 height 46
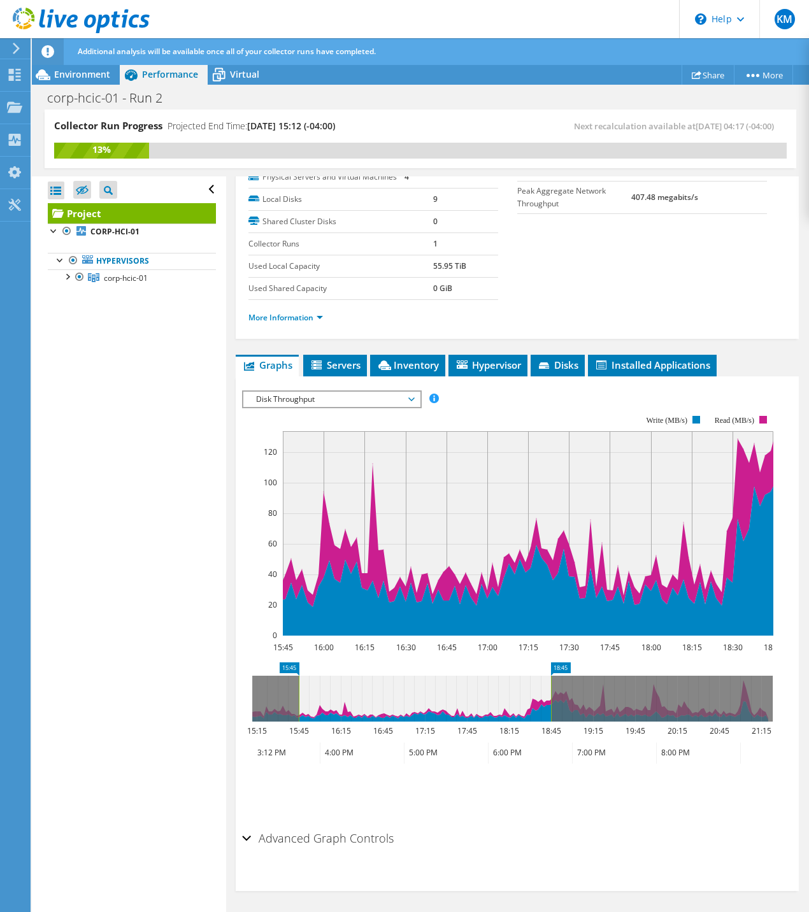
click at [619, 702] on icon at bounding box center [512, 699] width 520 height 46
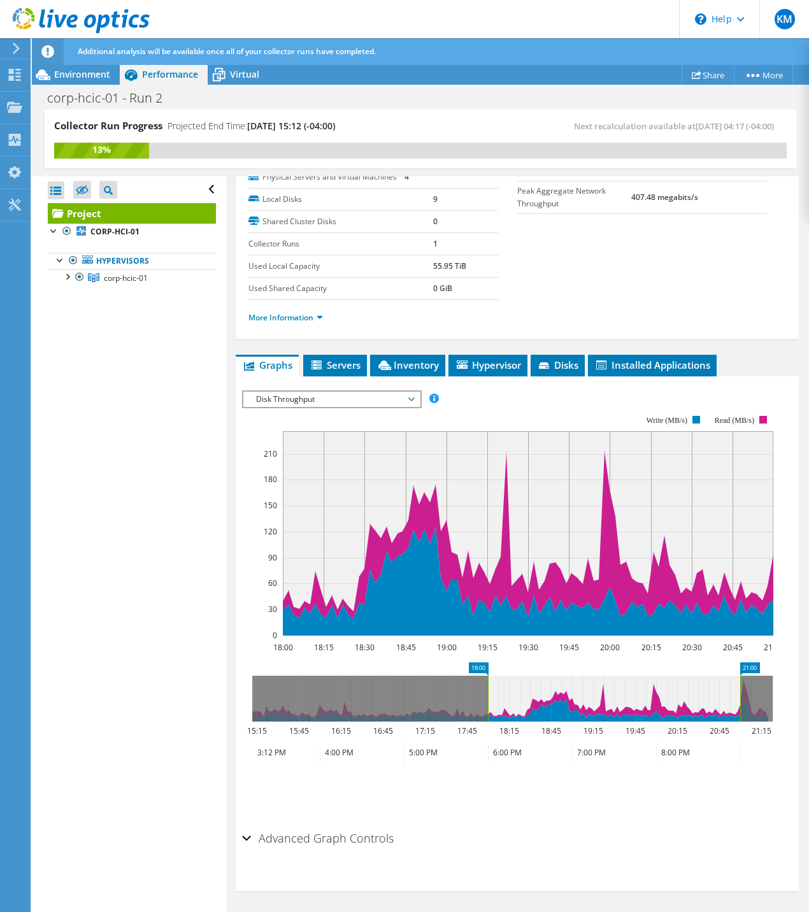
click at [540, 707] on icon at bounding box center [614, 699] width 252 height 46
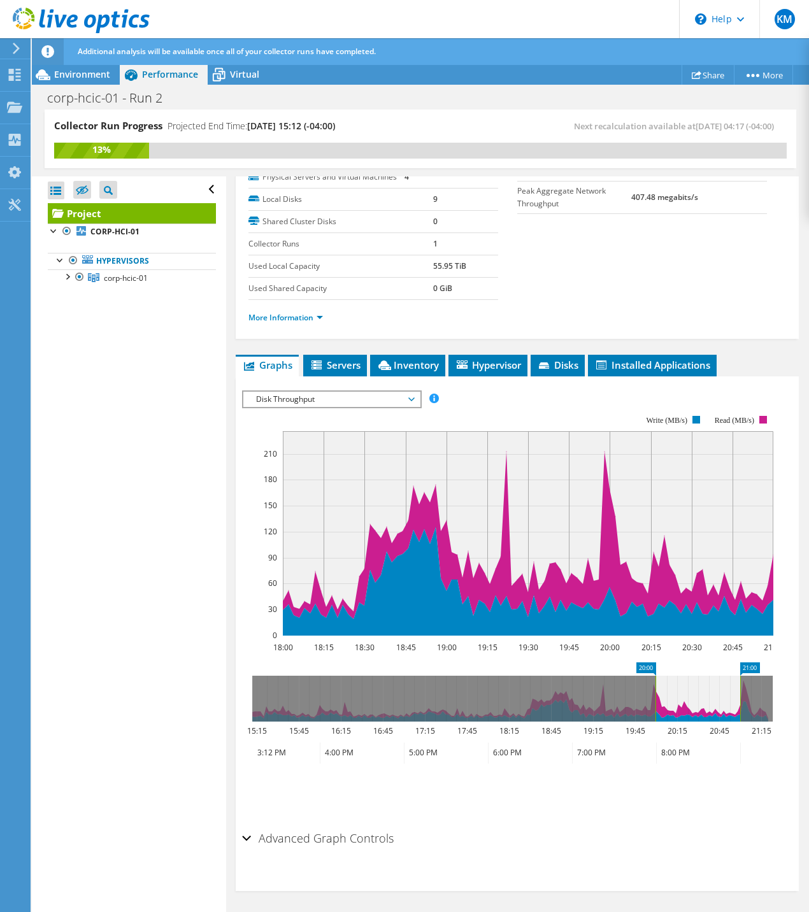
drag, startPoint x: 487, startPoint y: 694, endPoint x: 655, endPoint y: 694, distance: 168.2
click at [655, 694] on rect at bounding box center [655, 699] width 5 height 46
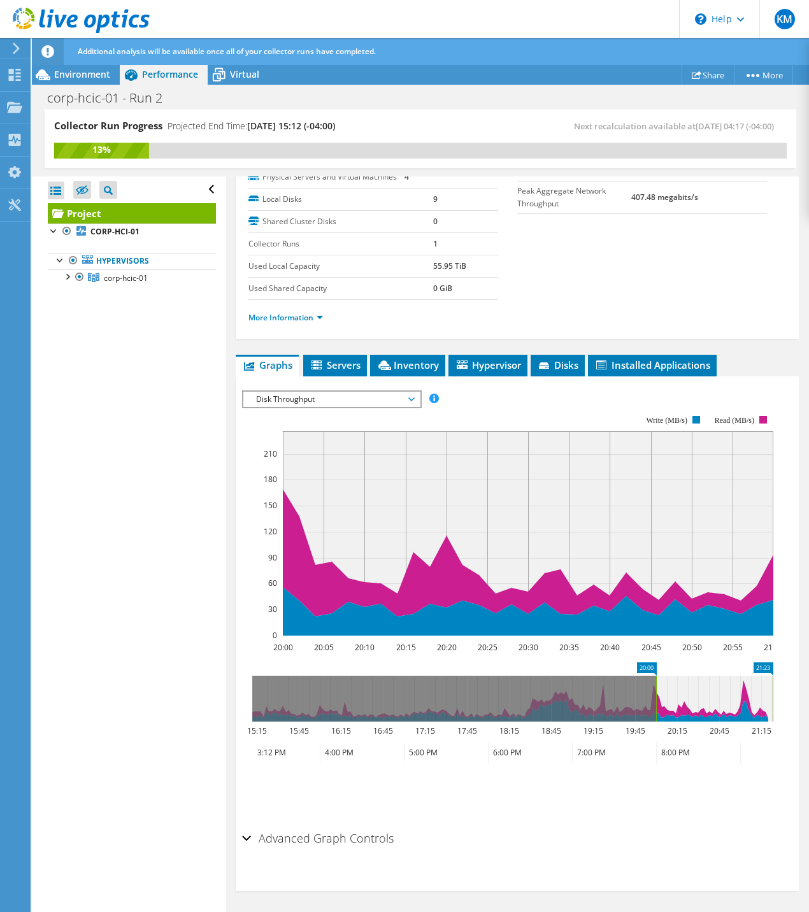
drag, startPoint x: 742, startPoint y: 700, endPoint x: 735, endPoint y: 701, distance: 7.7
click at [803, 696] on article "Project Details Prepared for: Kelly Menzel, kmenzel@ddti.net Account DATAMARK T…" at bounding box center [517, 544] width 583 height 737
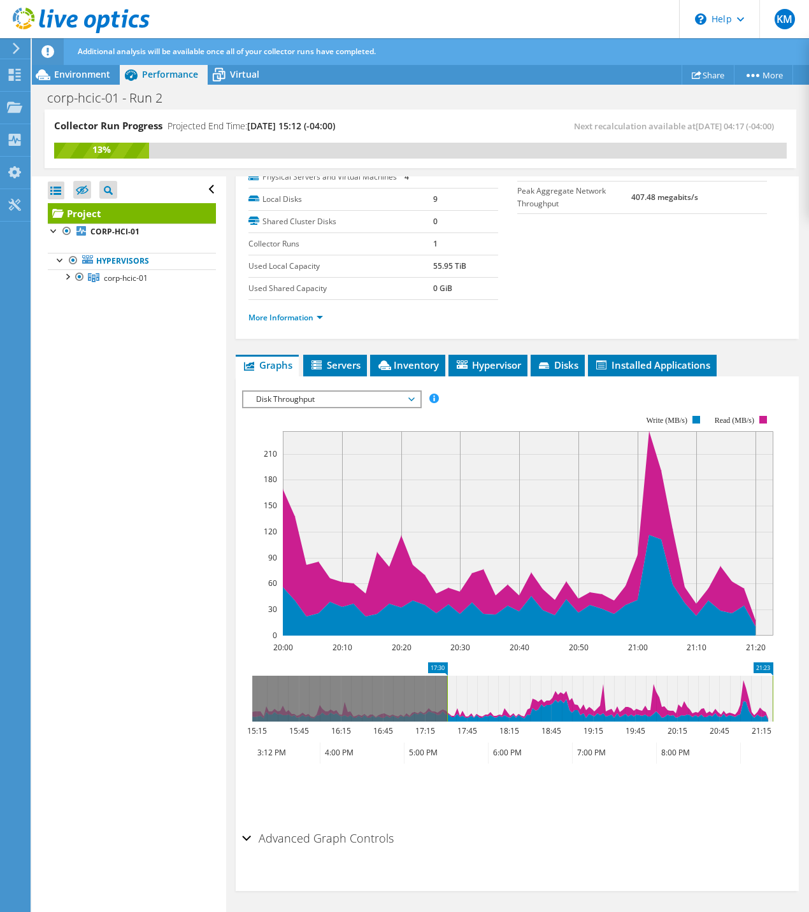
drag, startPoint x: 655, startPoint y: 699, endPoint x: 442, endPoint y: 694, distance: 212.8
click at [445, 694] on rect at bounding box center [447, 699] width 5 height 46
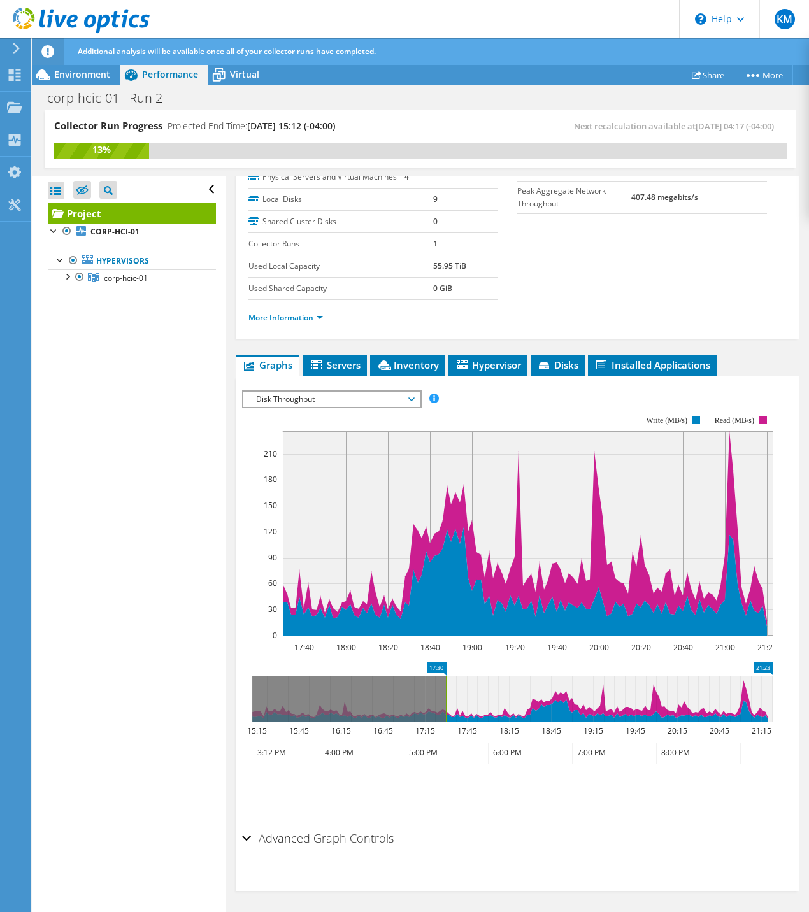
click at [348, 837] on h2 "Advanced Graph Controls" at bounding box center [318, 838] width 152 height 25
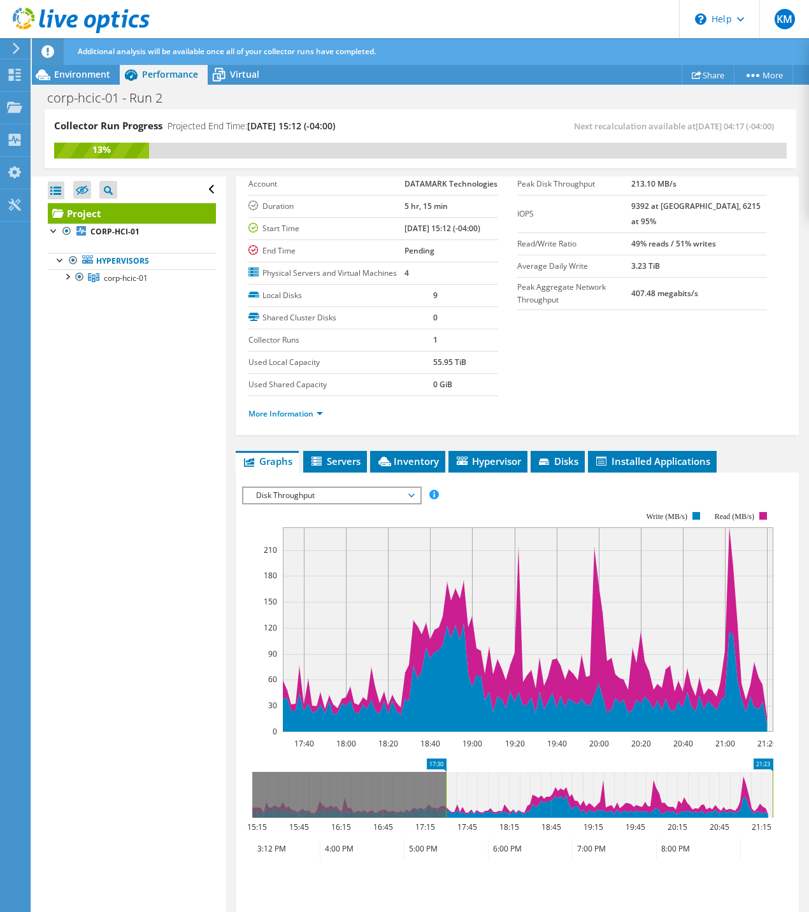
scroll to position [127, 0]
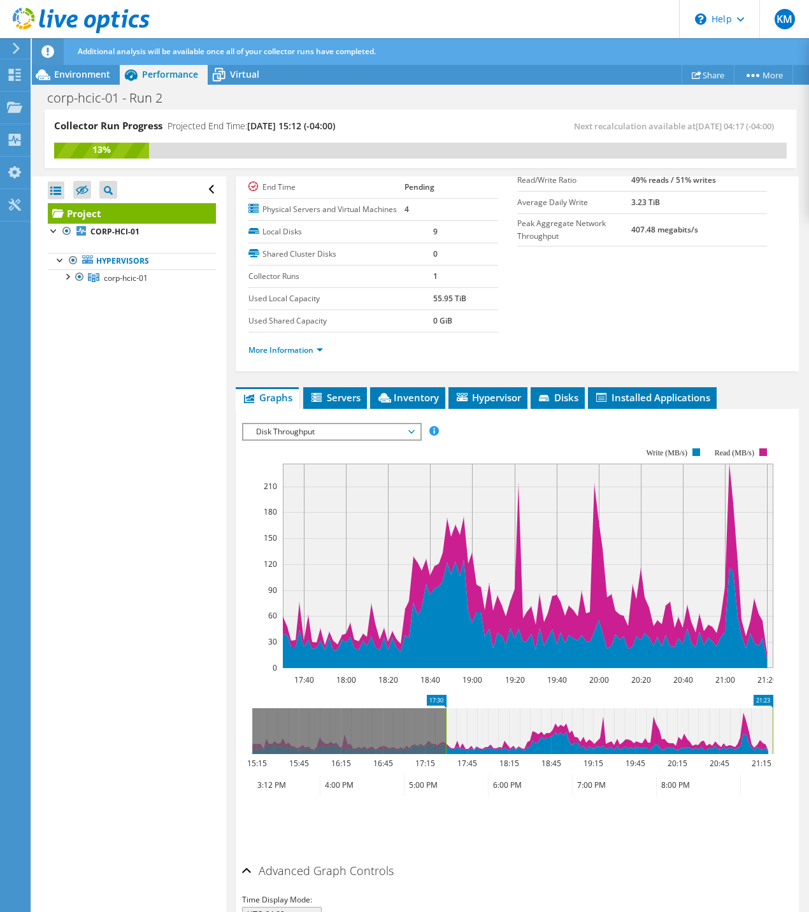
click at [330, 440] on span "Disk Throughput" at bounding box center [332, 431] width 164 height 15
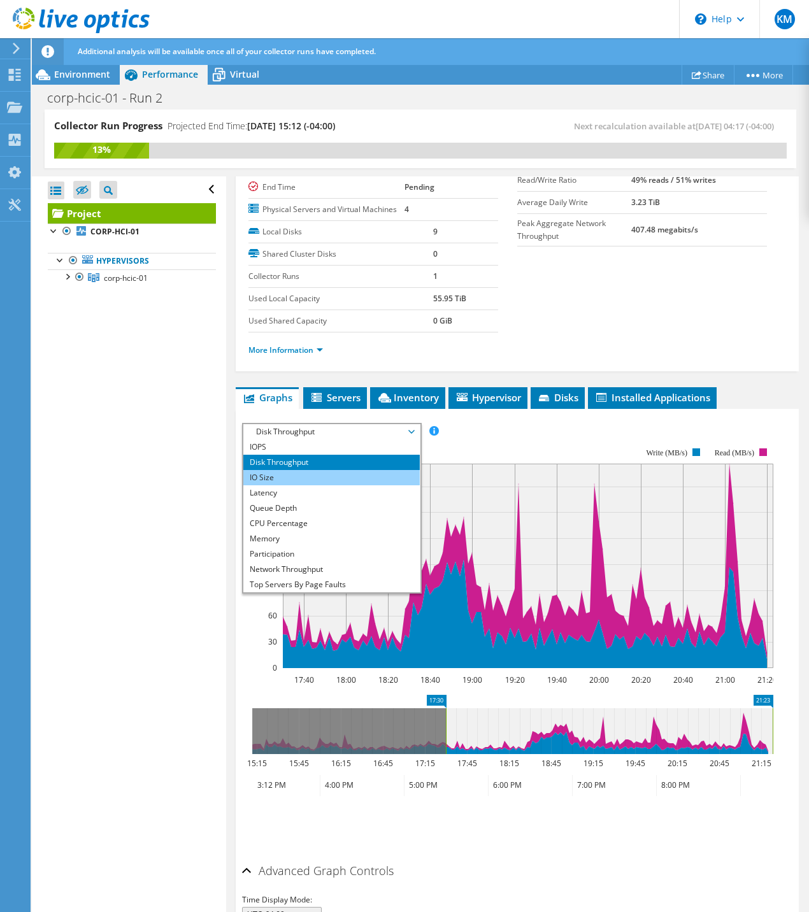
click at [315, 485] on li "IO Size" at bounding box center [331, 477] width 176 height 15
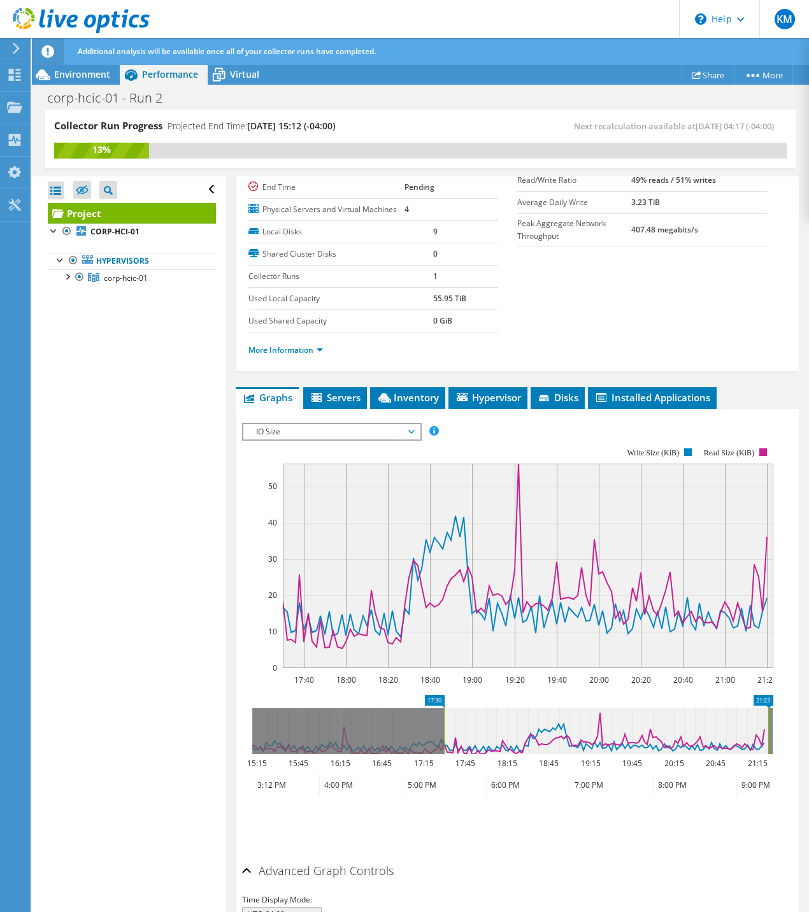
click at [369, 440] on span "IO Size" at bounding box center [332, 431] width 164 height 15
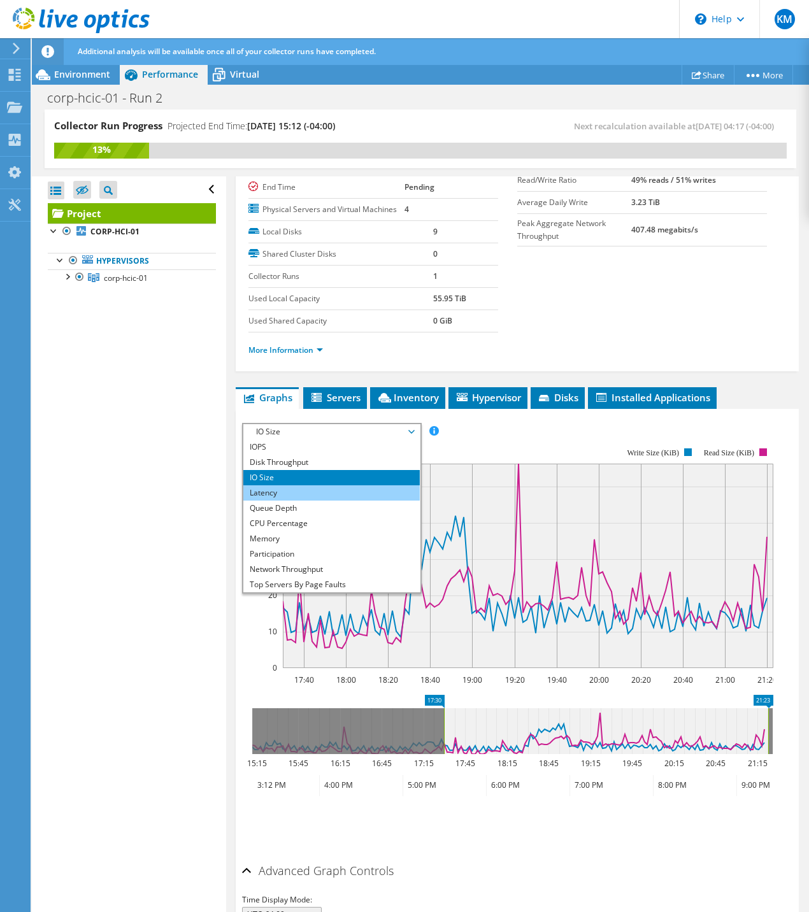
click at [287, 501] on li "Latency" at bounding box center [331, 492] width 176 height 15
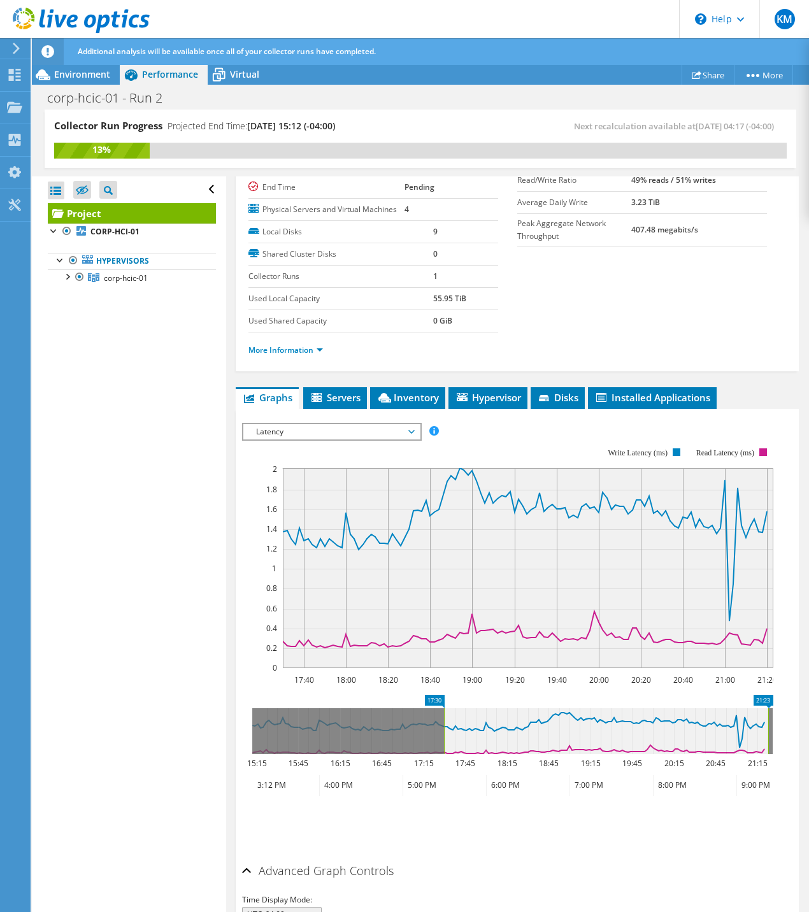
click at [290, 440] on span "Latency" at bounding box center [332, 431] width 164 height 15
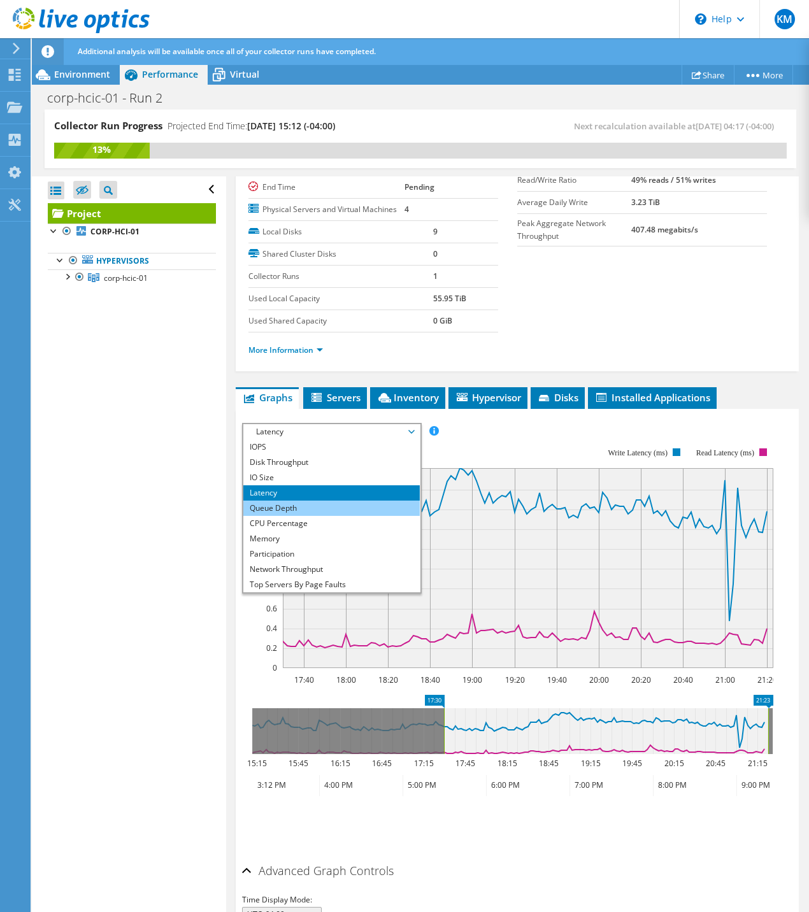
click at [275, 516] on li "Queue Depth" at bounding box center [331, 508] width 176 height 15
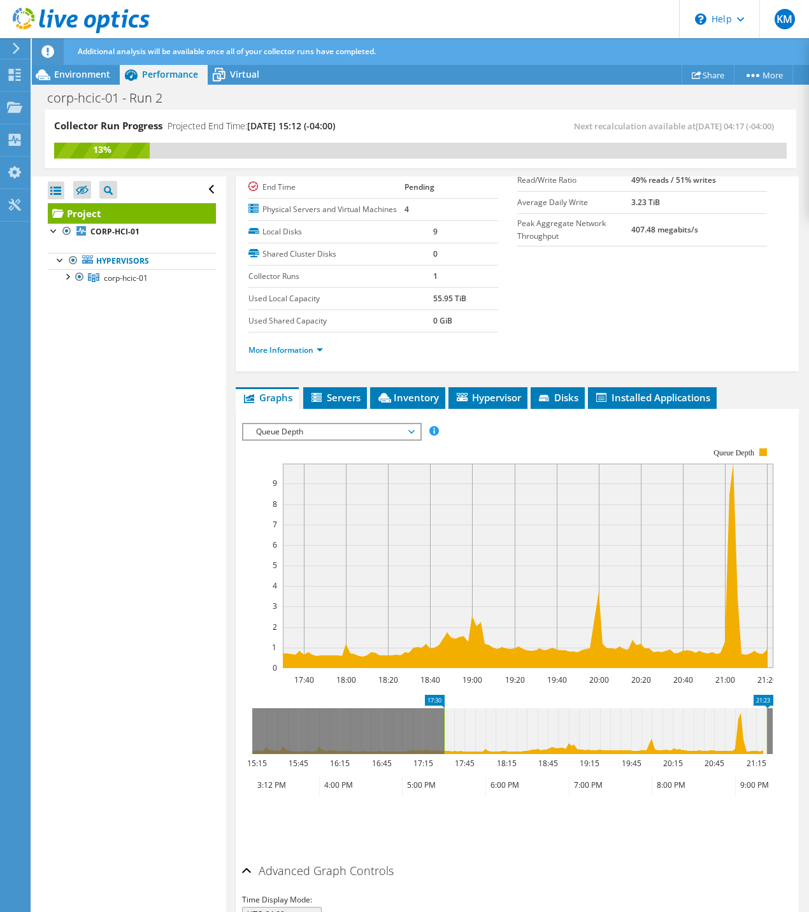
click at [317, 441] on div "Queue Depth IOPS Disk Throughput IO Size Latency Queue Depth CPU Percentage Mem…" at bounding box center [332, 432] width 180 height 18
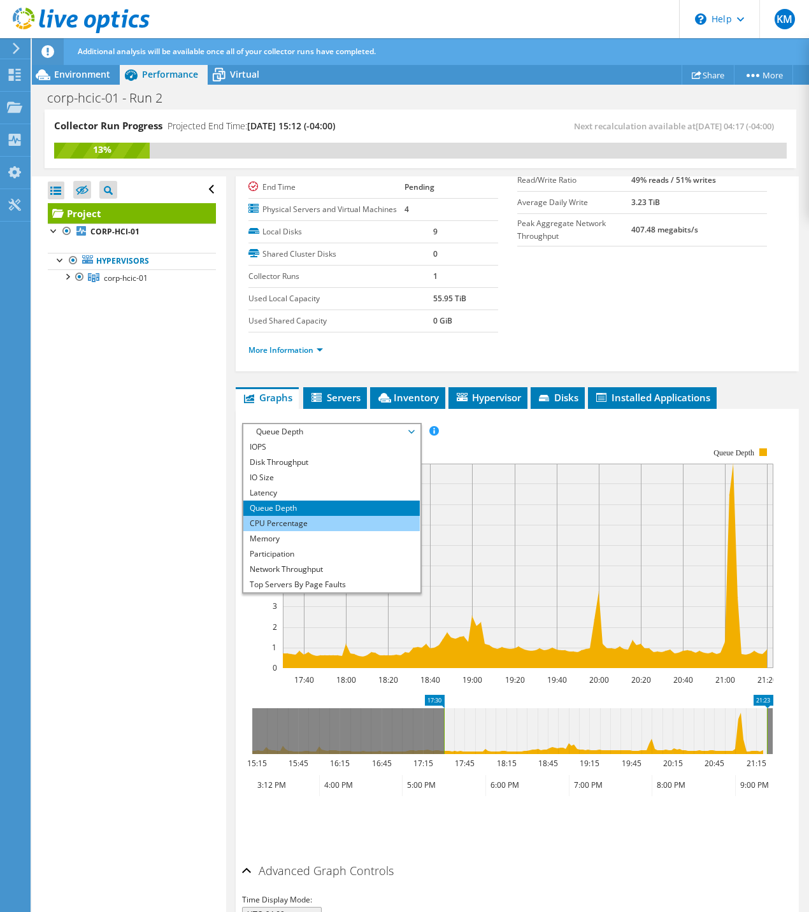
click at [308, 531] on li "CPU Percentage" at bounding box center [331, 523] width 176 height 15
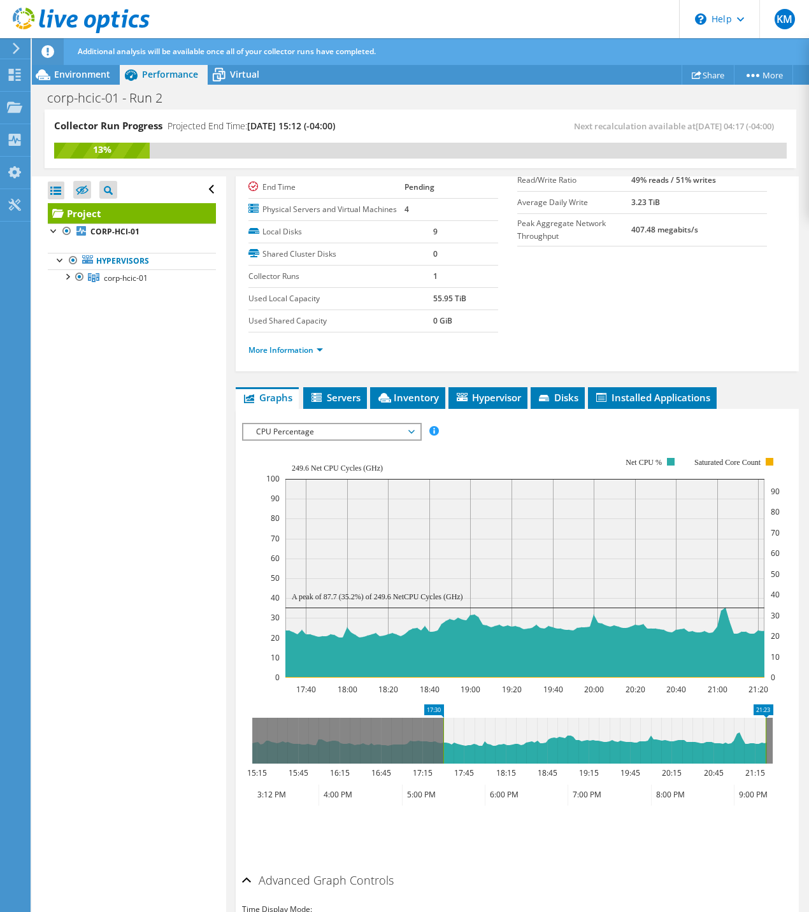
click at [301, 440] on span "CPU Percentage" at bounding box center [332, 431] width 164 height 15
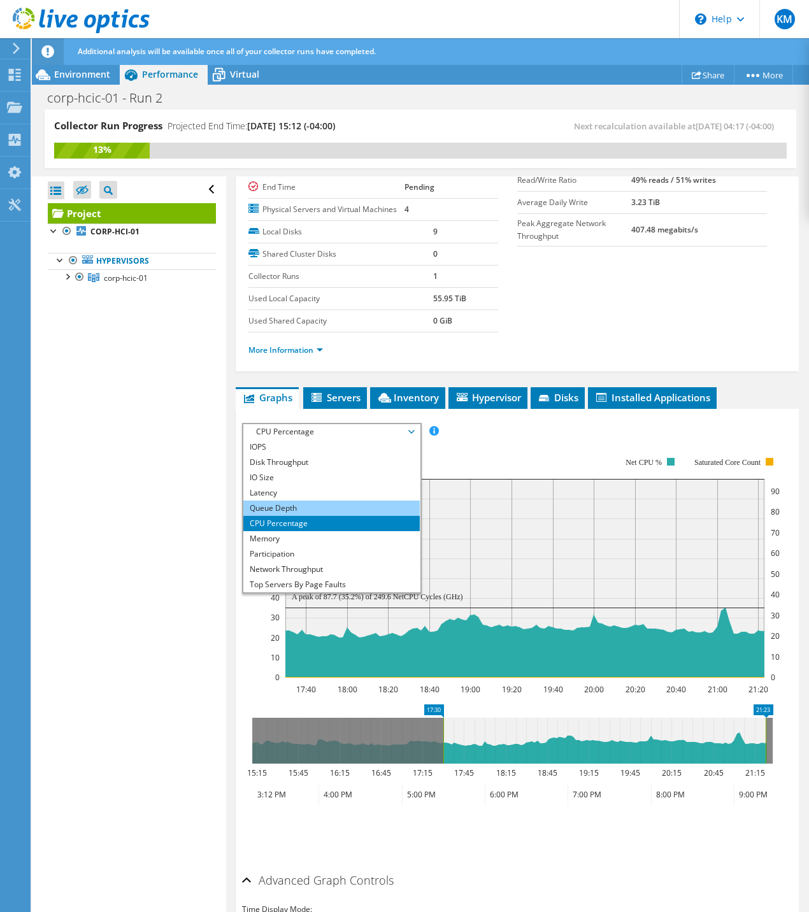
click at [289, 516] on li "Queue Depth" at bounding box center [331, 508] width 176 height 15
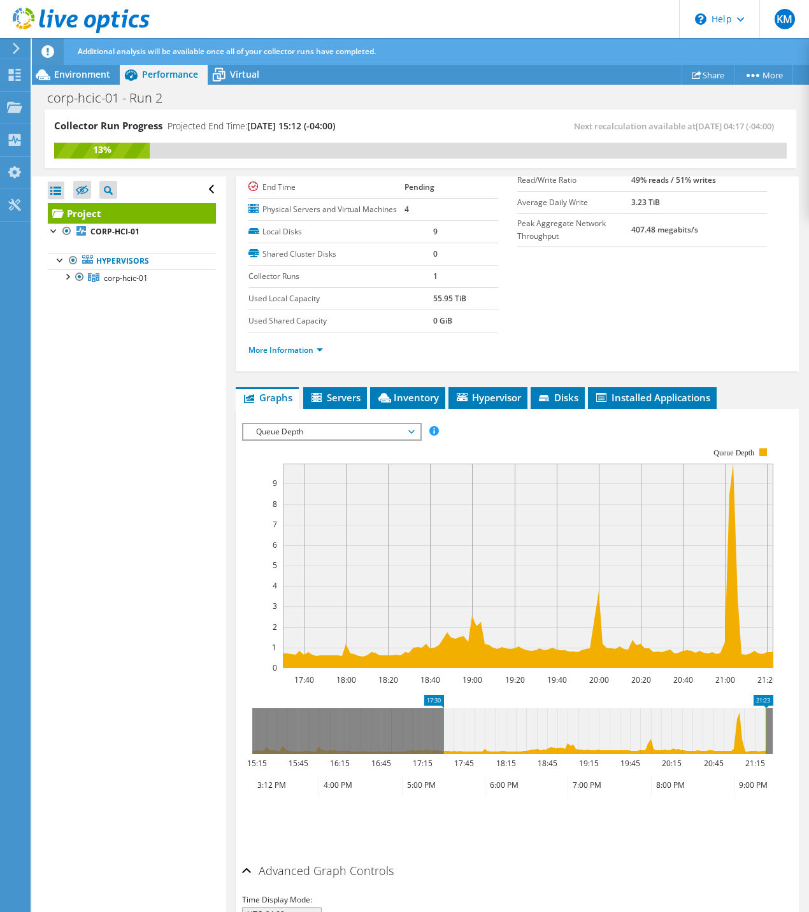
click at [296, 440] on span "Queue Depth" at bounding box center [332, 431] width 164 height 15
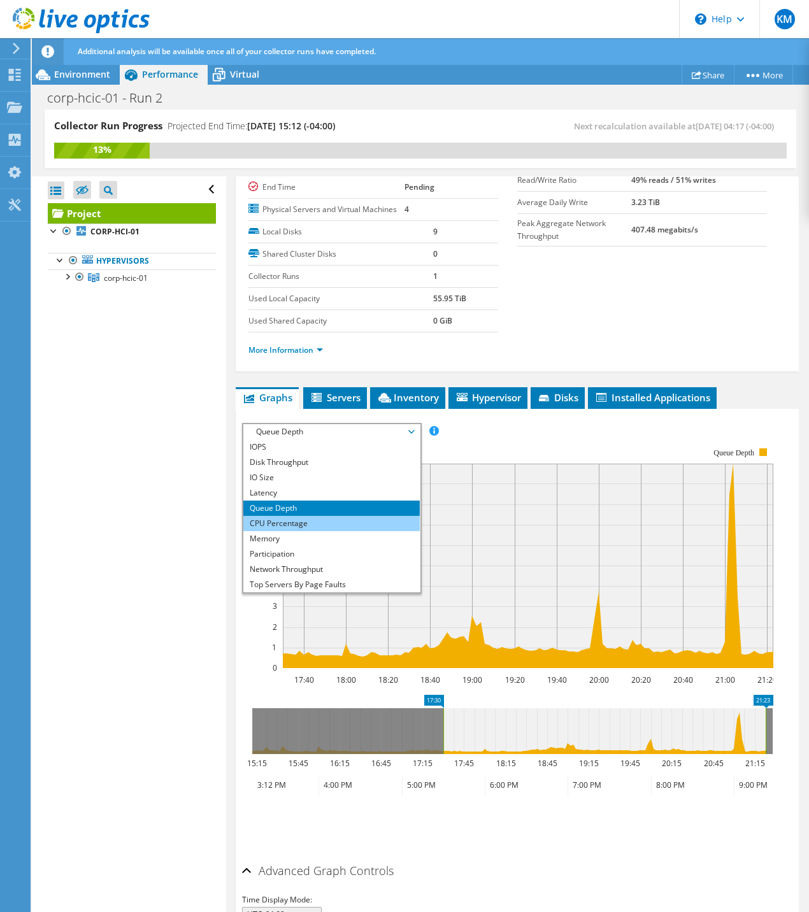
click at [289, 531] on li "CPU Percentage" at bounding box center [331, 523] width 176 height 15
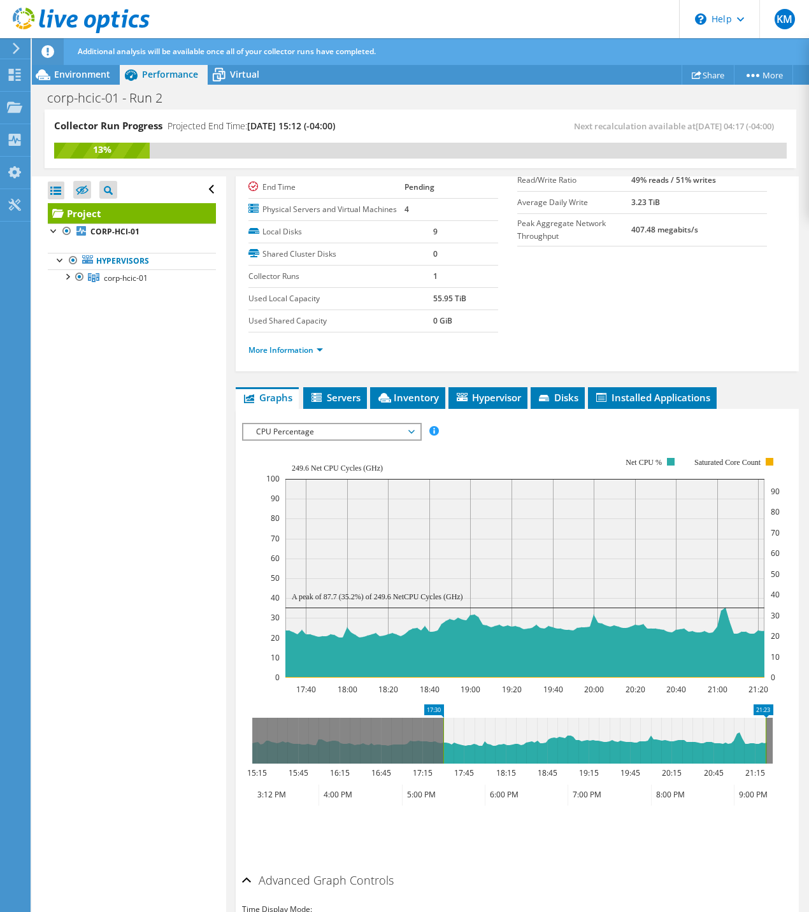
click at [283, 440] on span "CPU Percentage" at bounding box center [332, 431] width 164 height 15
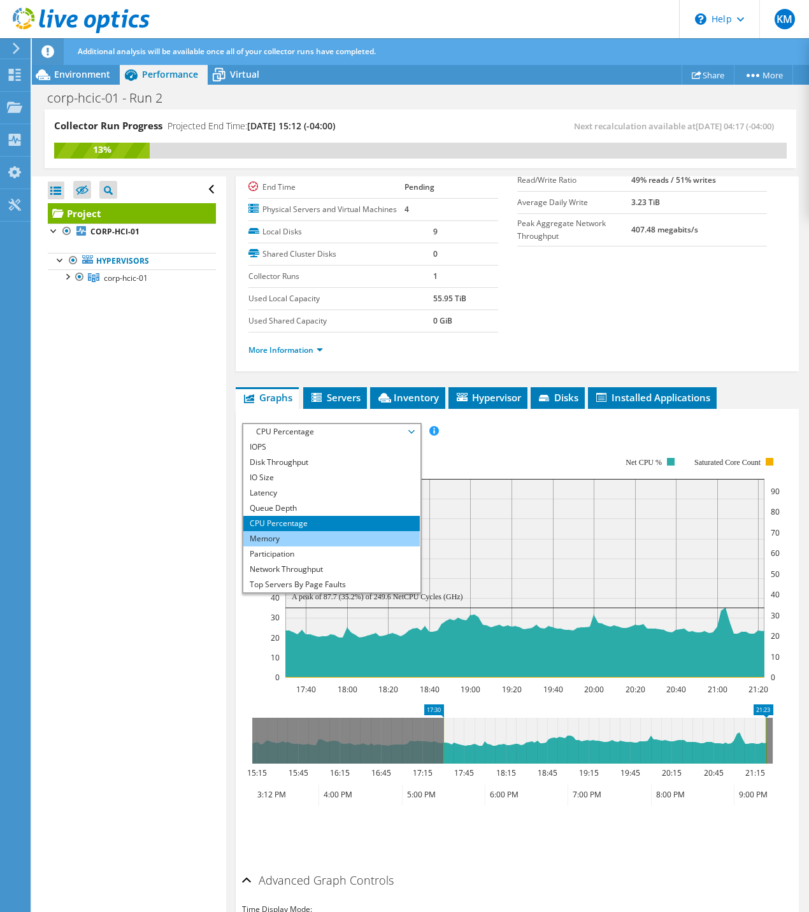
click at [278, 547] on li "Memory" at bounding box center [331, 538] width 176 height 15
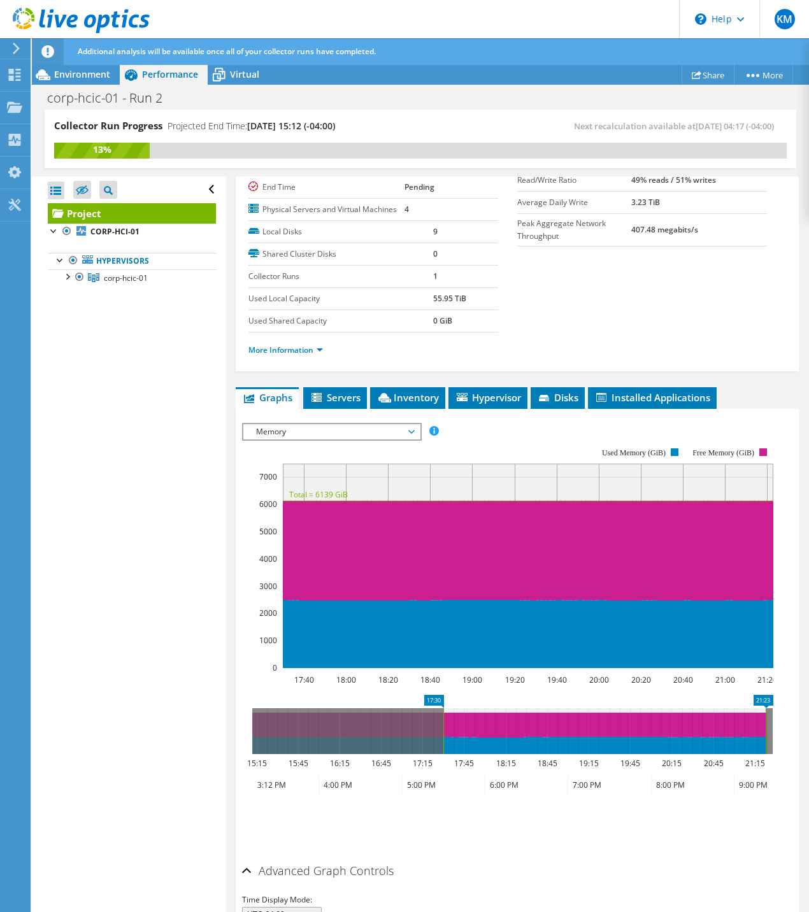
click at [348, 440] on span "Memory" at bounding box center [332, 431] width 164 height 15
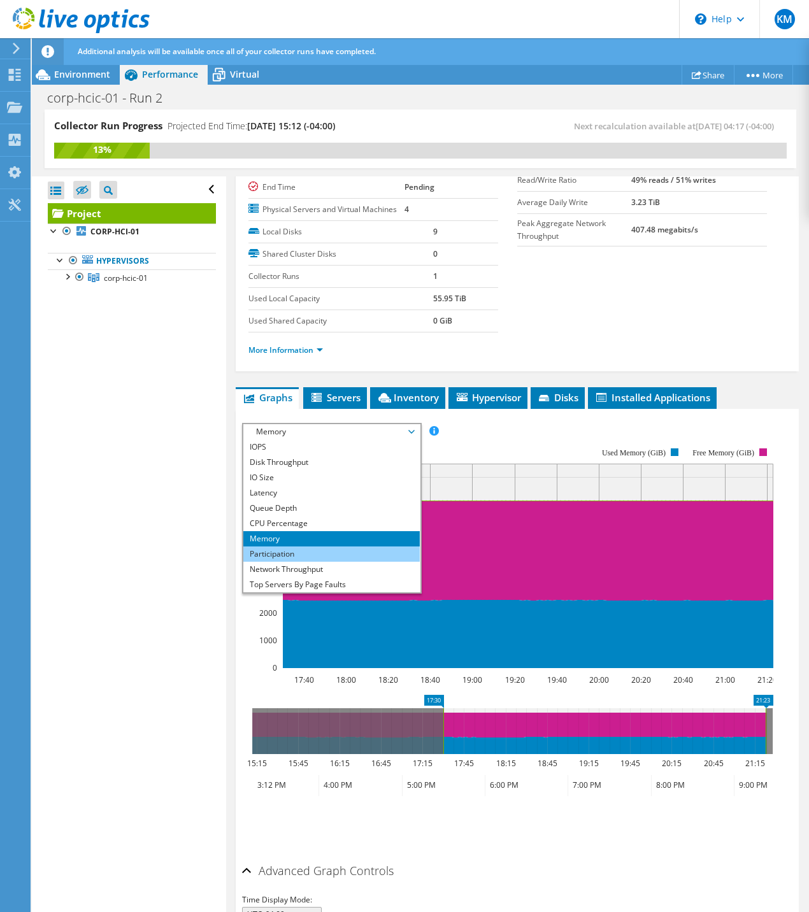
click at [285, 562] on li "Participation" at bounding box center [331, 554] width 176 height 15
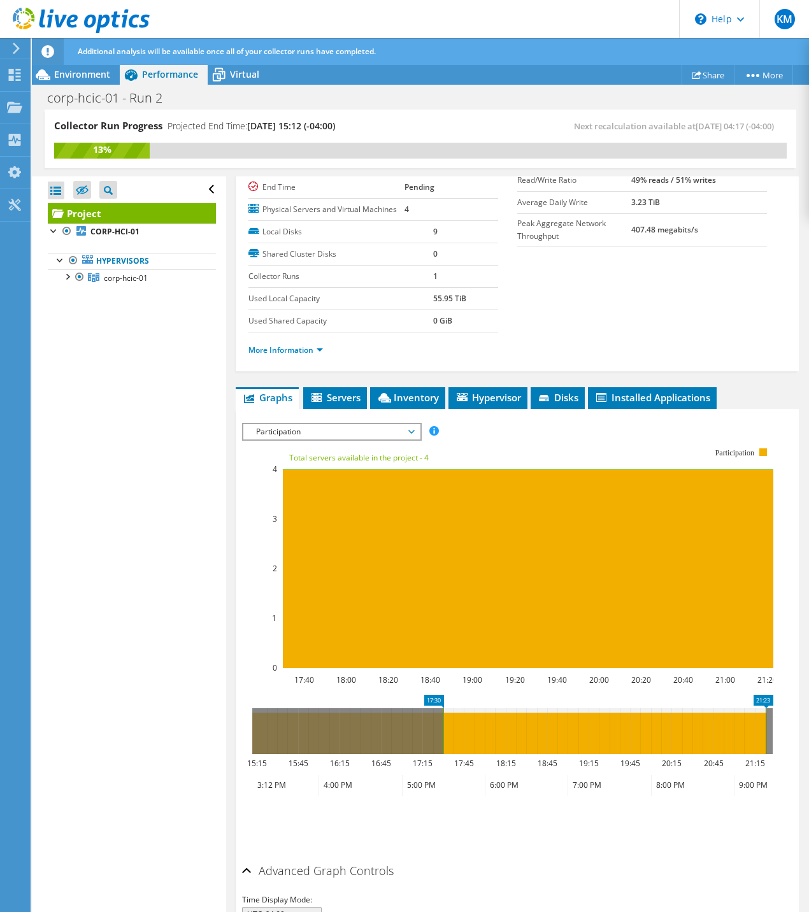
click at [290, 440] on span "Participation" at bounding box center [332, 431] width 164 height 15
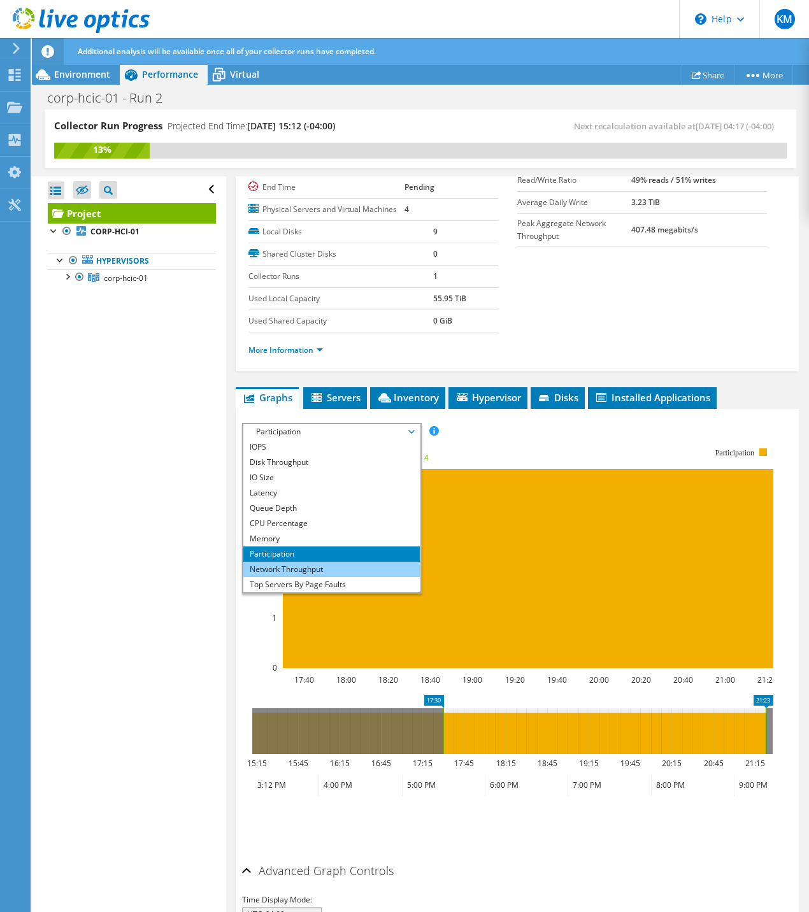
click at [264, 577] on li "Network Throughput" at bounding box center [331, 569] width 176 height 15
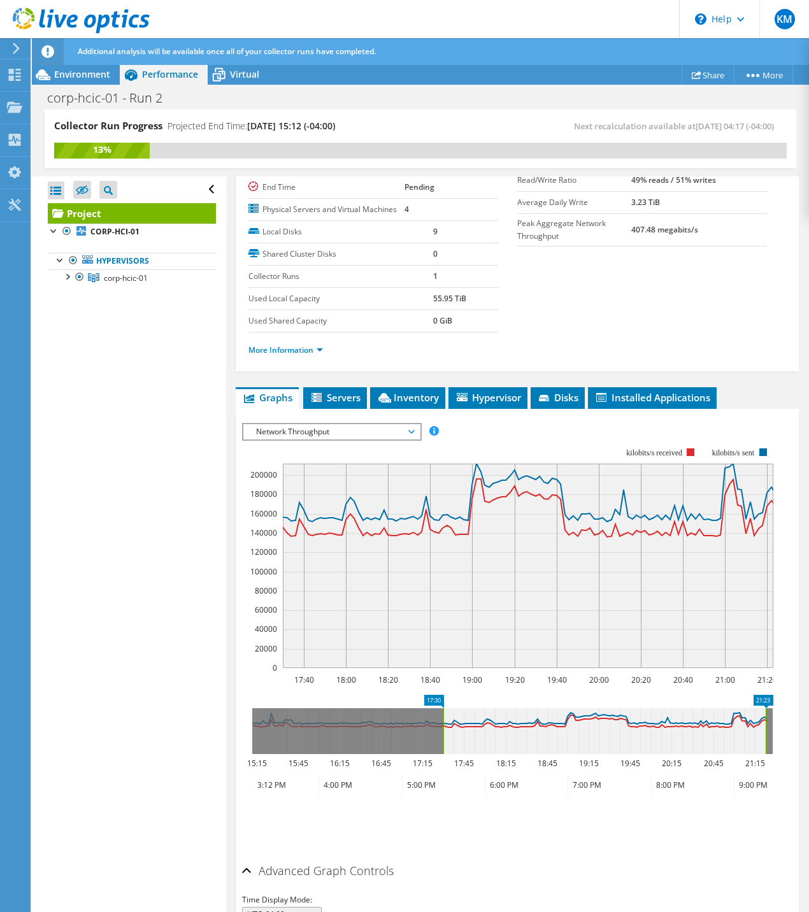
scroll to position [236, 0]
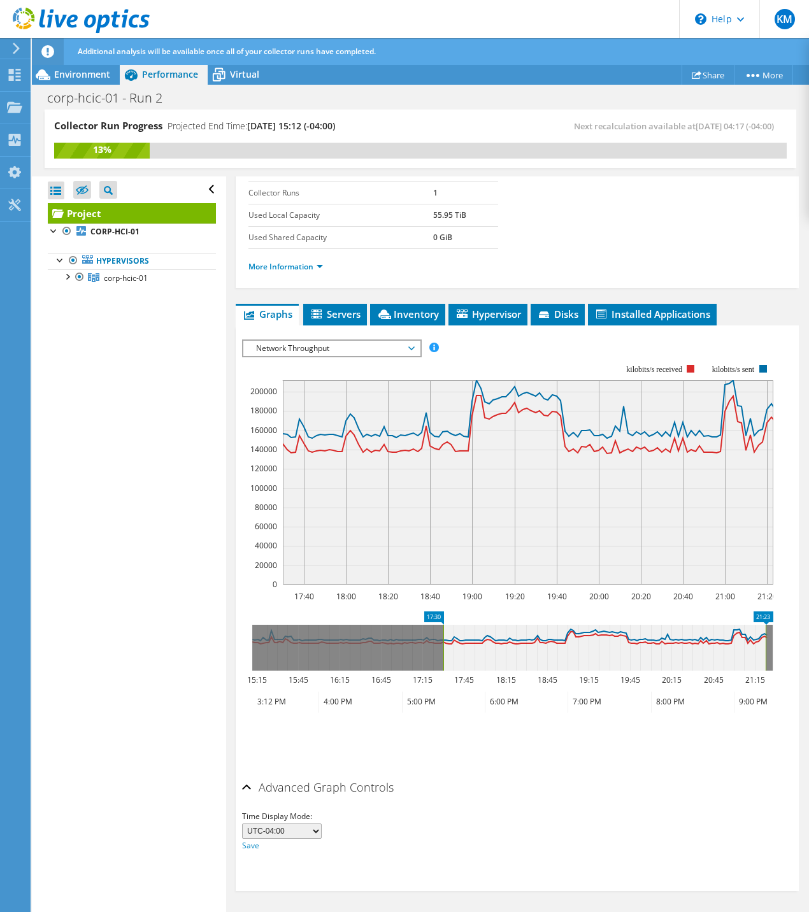
click at [316, 834] on select "UTC-12:00 UTC-11:00 UTC-10:00 UTC-09:30 UTC-09:00 UTC-08:00 UTC-07:00 UTC-06:00…" at bounding box center [282, 831] width 80 height 15
click at [550, 798] on div "Advanced Graph Controls" at bounding box center [517, 788] width 550 height 27
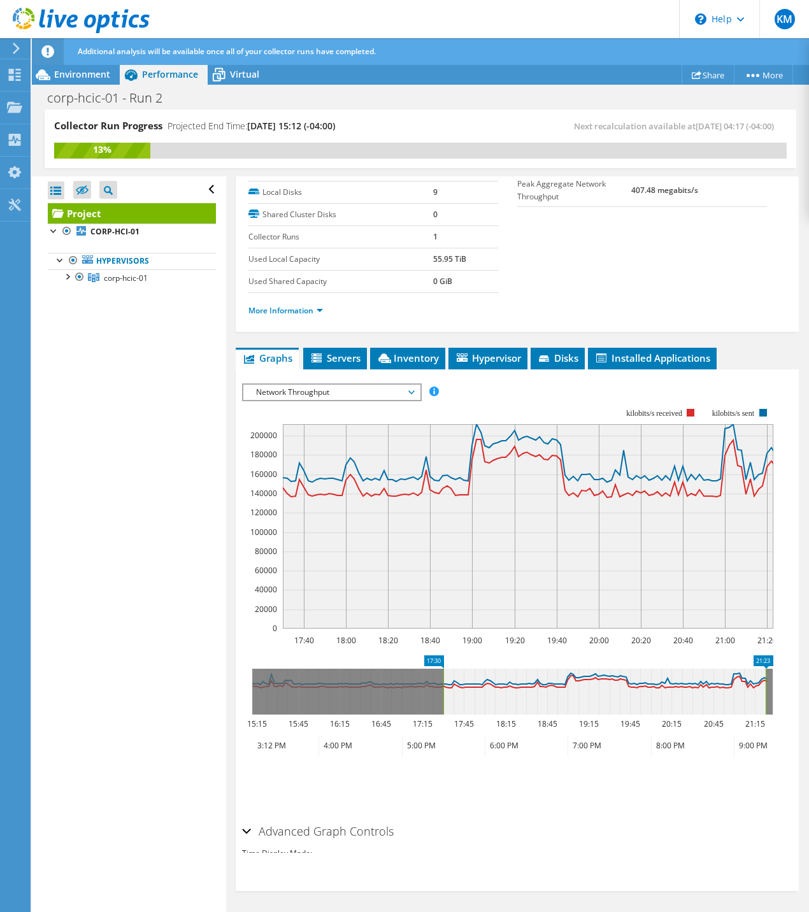
scroll to position [185, 0]
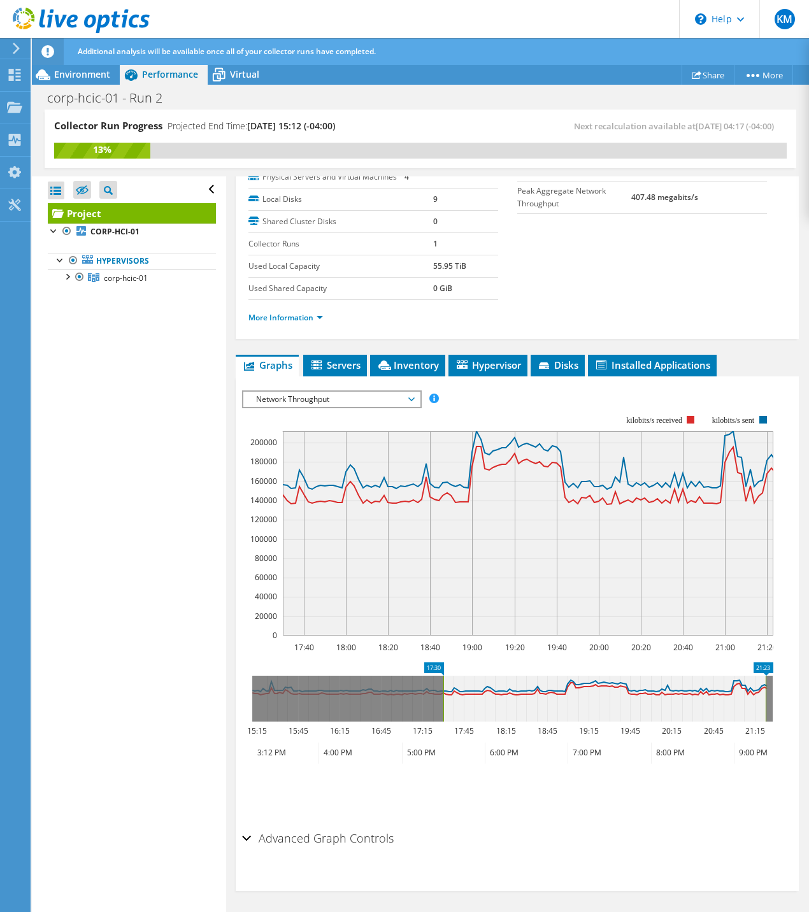
click at [298, 401] on span "Network Throughput" at bounding box center [332, 399] width 164 height 15
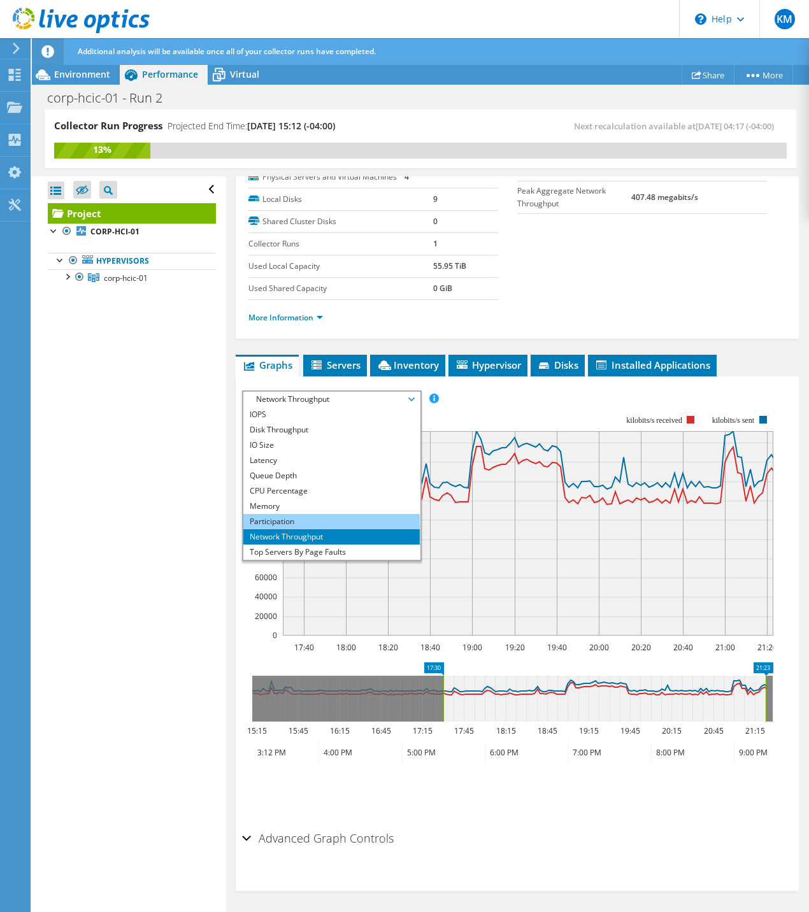
scroll to position [46, 0]
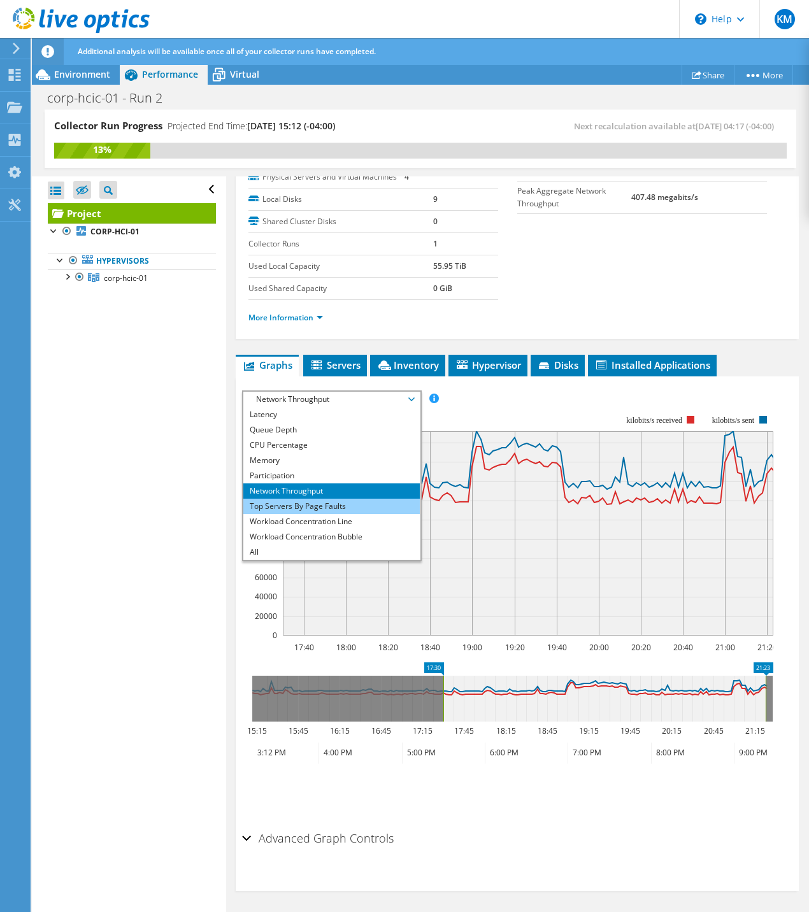
click at [284, 506] on li "Top Servers By Page Faults" at bounding box center [331, 506] width 176 height 15
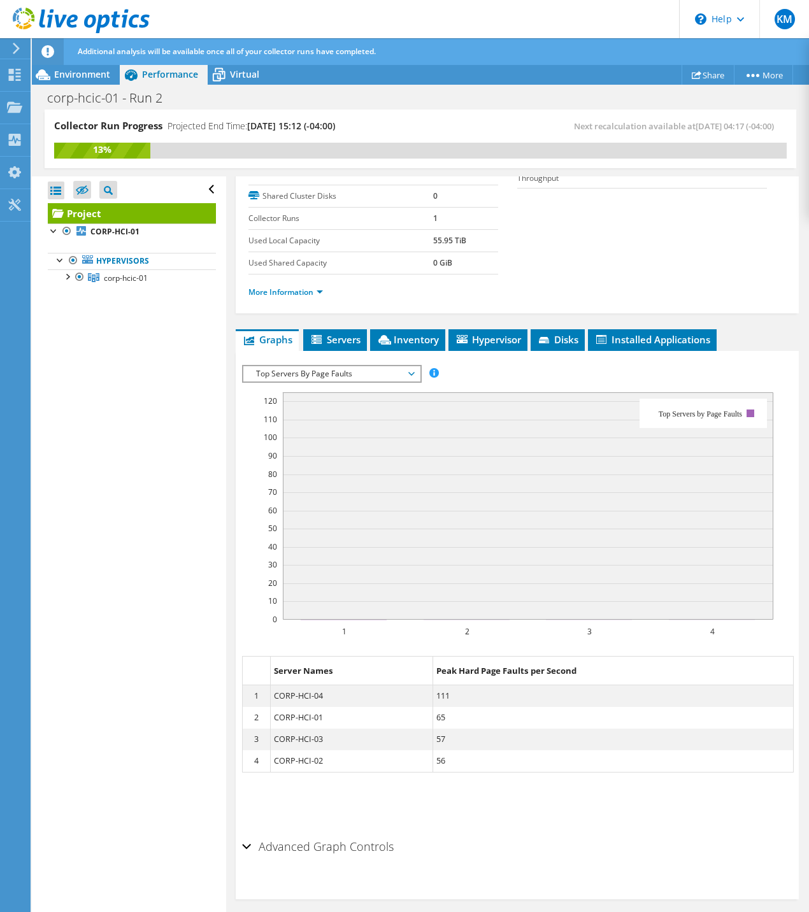
scroll to position [185, 0]
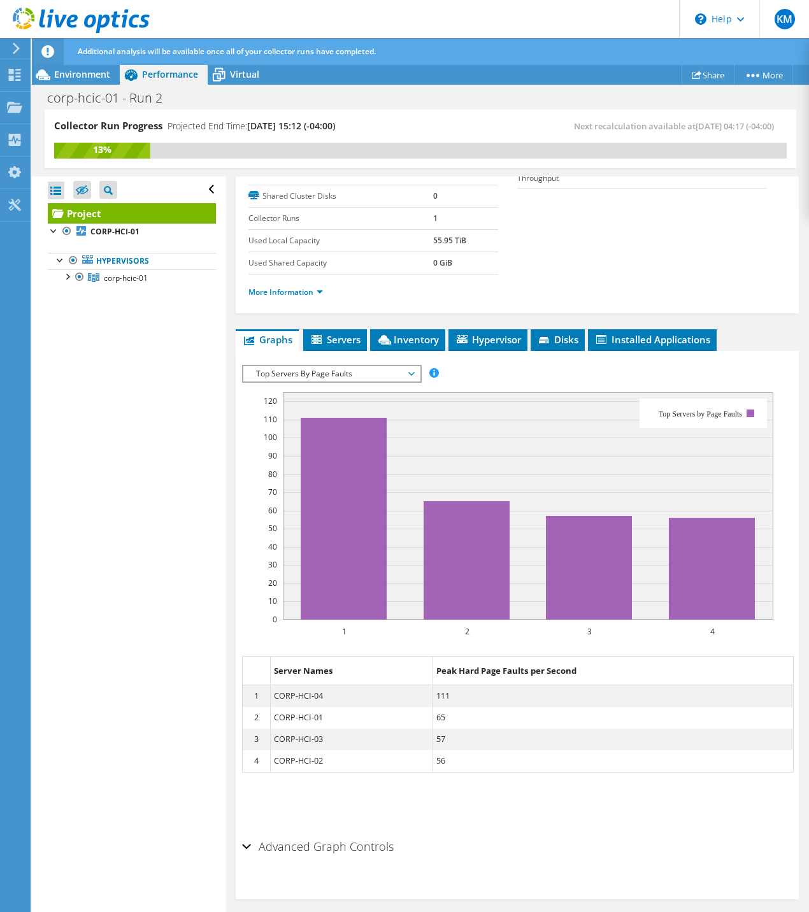
click at [317, 382] on span "Top Servers By Page Faults" at bounding box center [332, 373] width 164 height 15
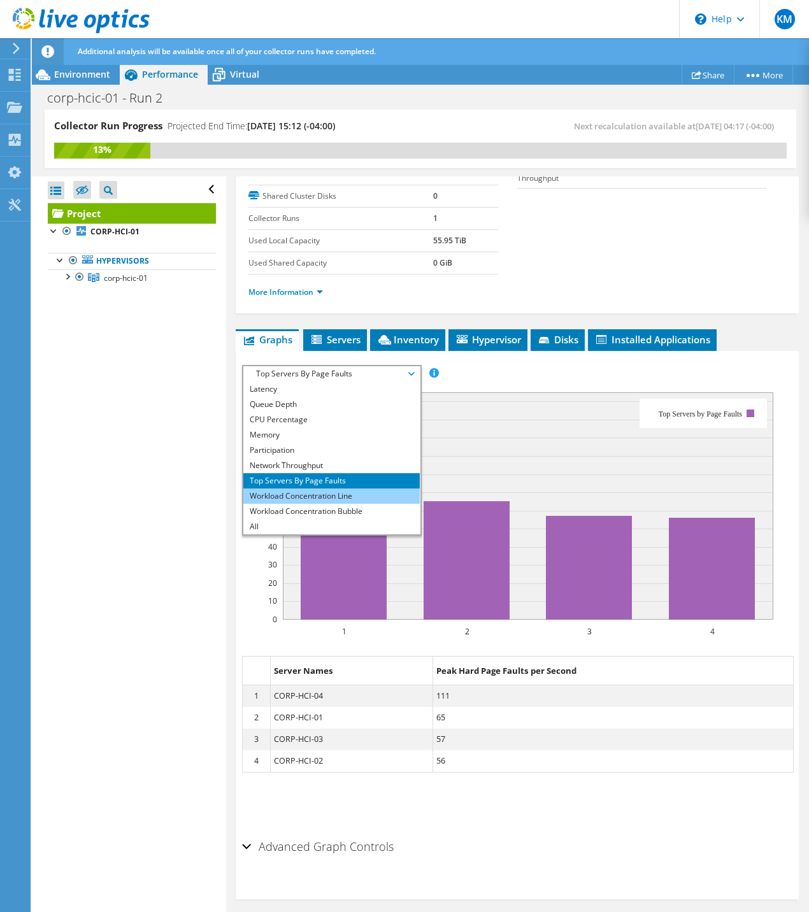
click at [315, 504] on li "Workload Concentration Line" at bounding box center [331, 496] width 176 height 15
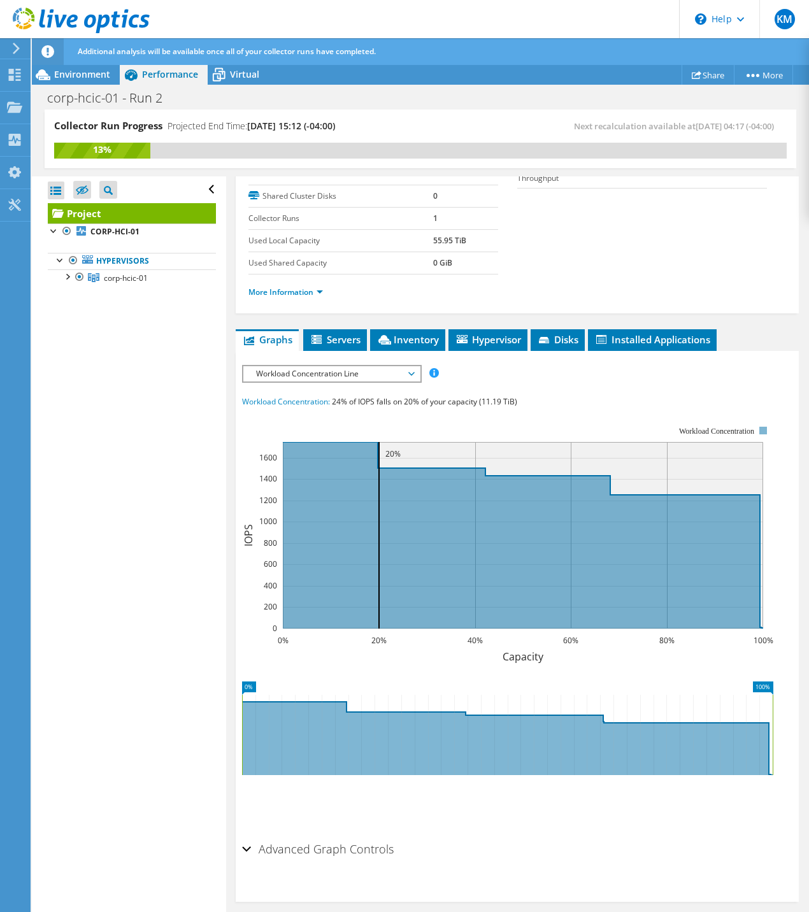
click at [326, 382] on span "Workload Concentration Line" at bounding box center [332, 373] width 164 height 15
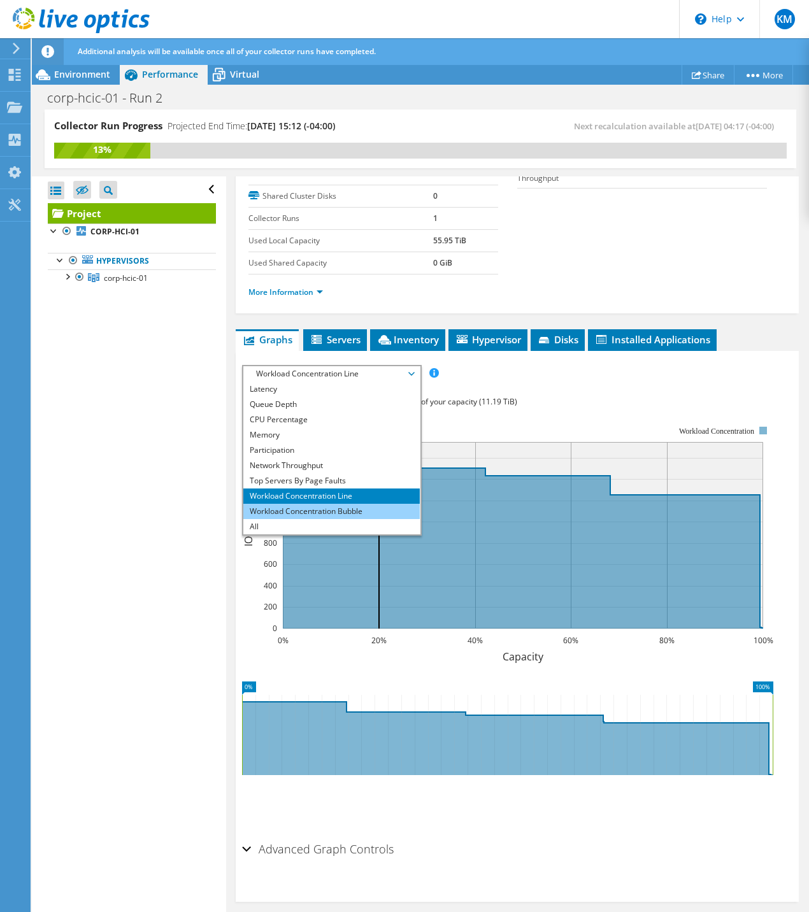
scroll to position [222, 0]
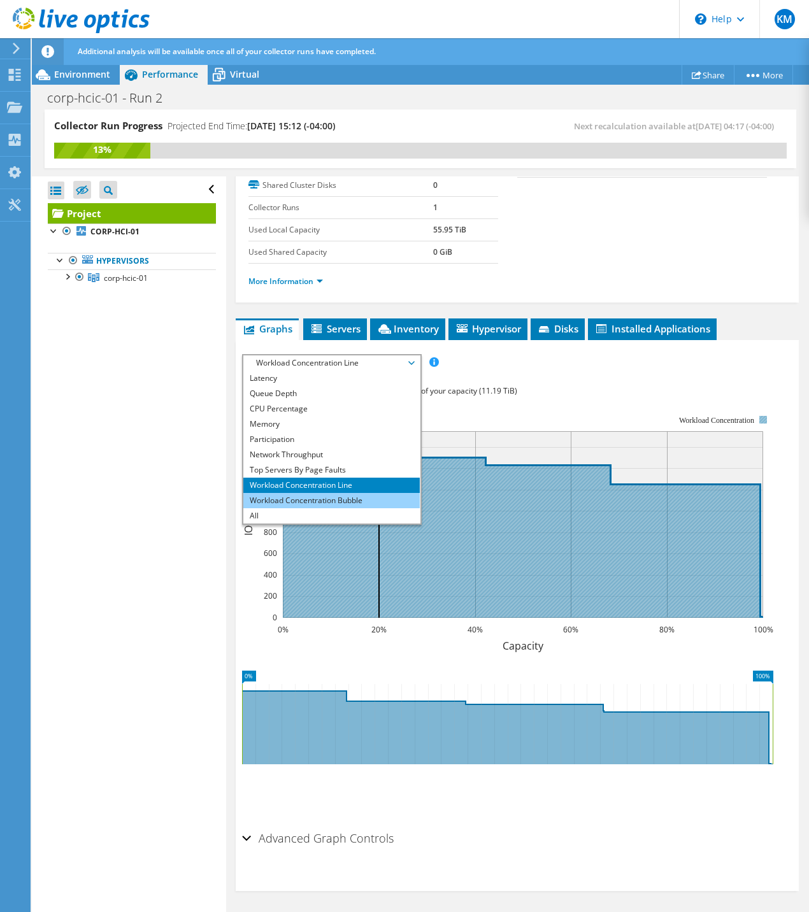
click at [322, 499] on li "Workload Concentration Bubble" at bounding box center [331, 500] width 176 height 15
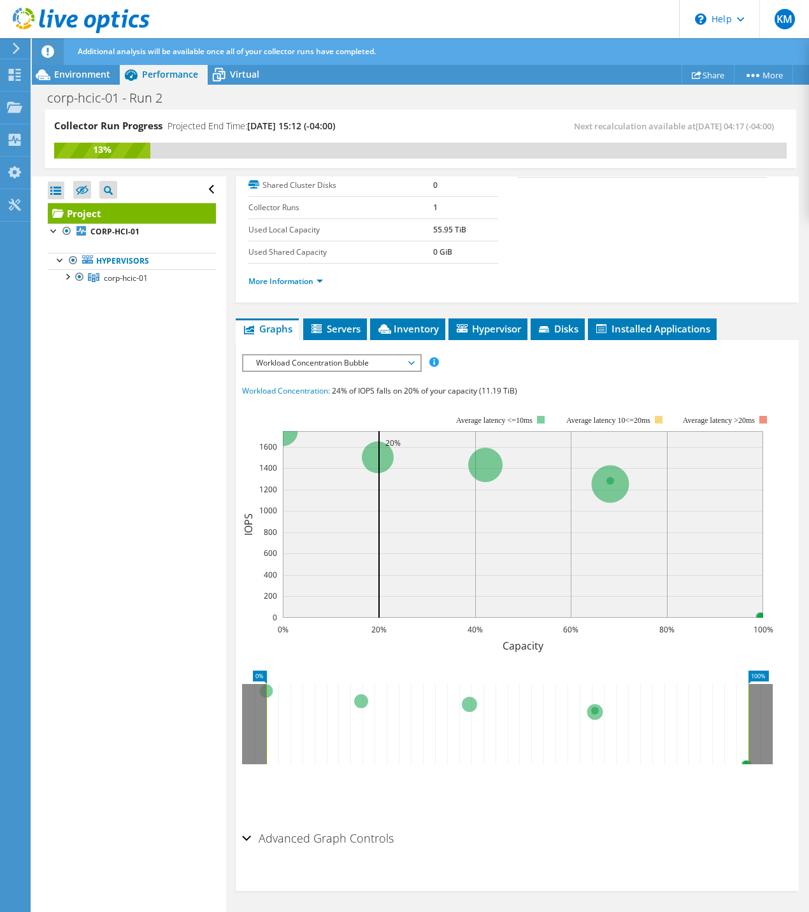
click at [328, 362] on span "Workload Concentration Bubble" at bounding box center [332, 362] width 164 height 15
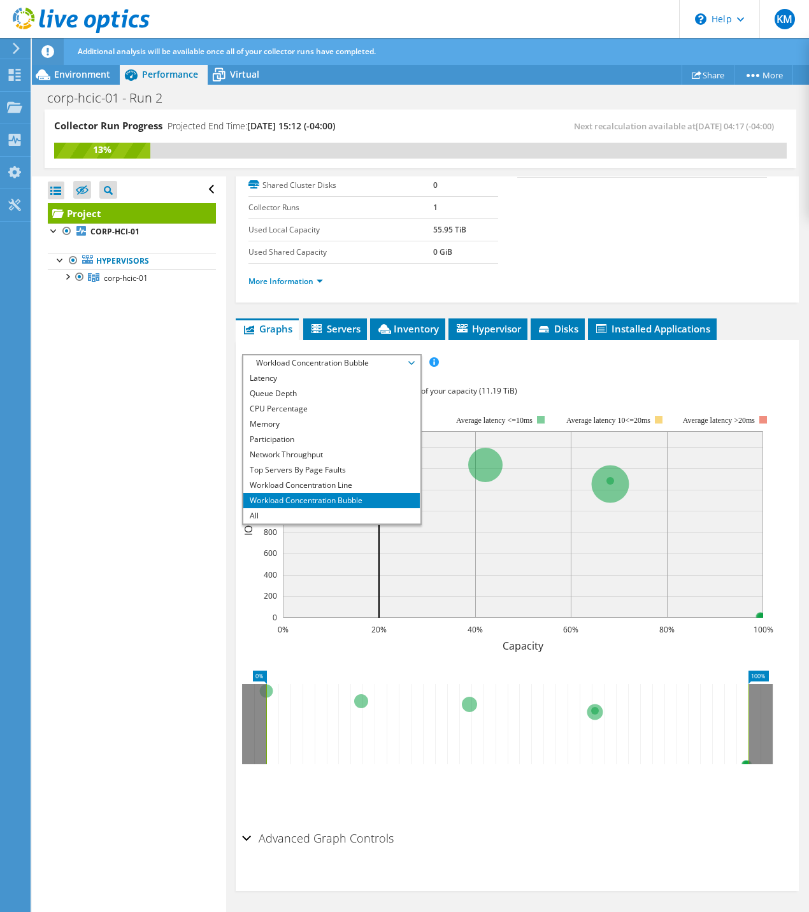
click at [645, 369] on div "IOPS Disk Throughput IO Size Latency Queue Depth CPU Percentage Memory Page Fau…" at bounding box center [517, 362] width 550 height 17
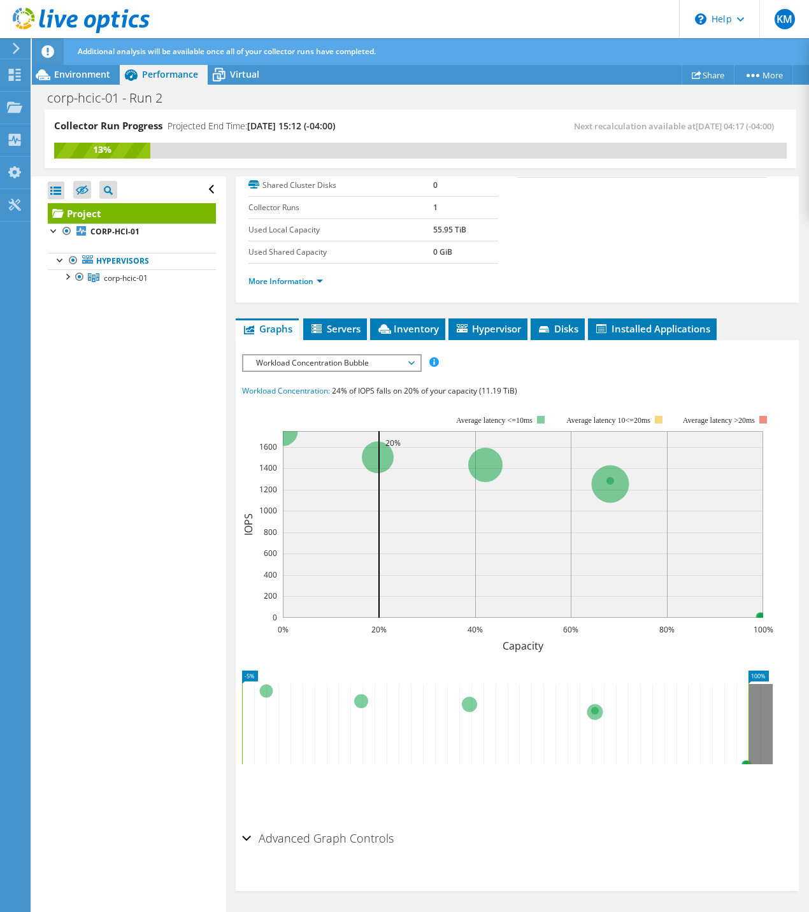
drag, startPoint x: 264, startPoint y: 712, endPoint x: 240, endPoint y: 708, distance: 24.6
click at [233, 709] on div "Project Details Prepared for: Kelly Menzel, kmenzel@ddti.net Account DATAMARK T…" at bounding box center [517, 446] width 582 height 933
click at [364, 364] on span "Workload Concentration Bubble" at bounding box center [332, 362] width 164 height 15
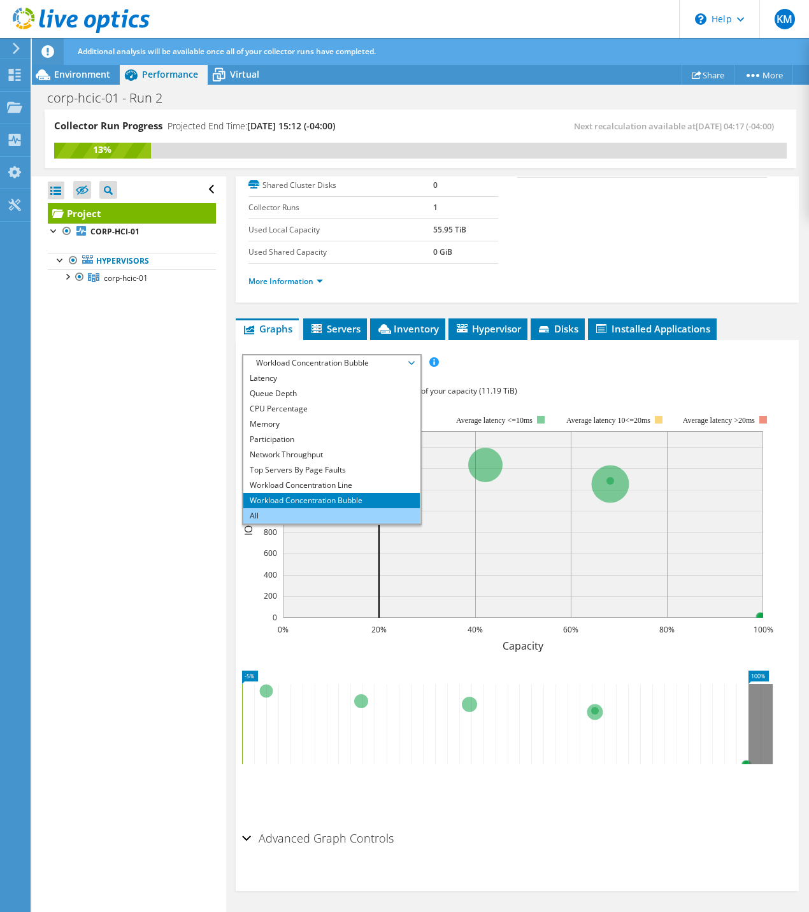
click at [282, 515] on li "All" at bounding box center [331, 515] width 176 height 15
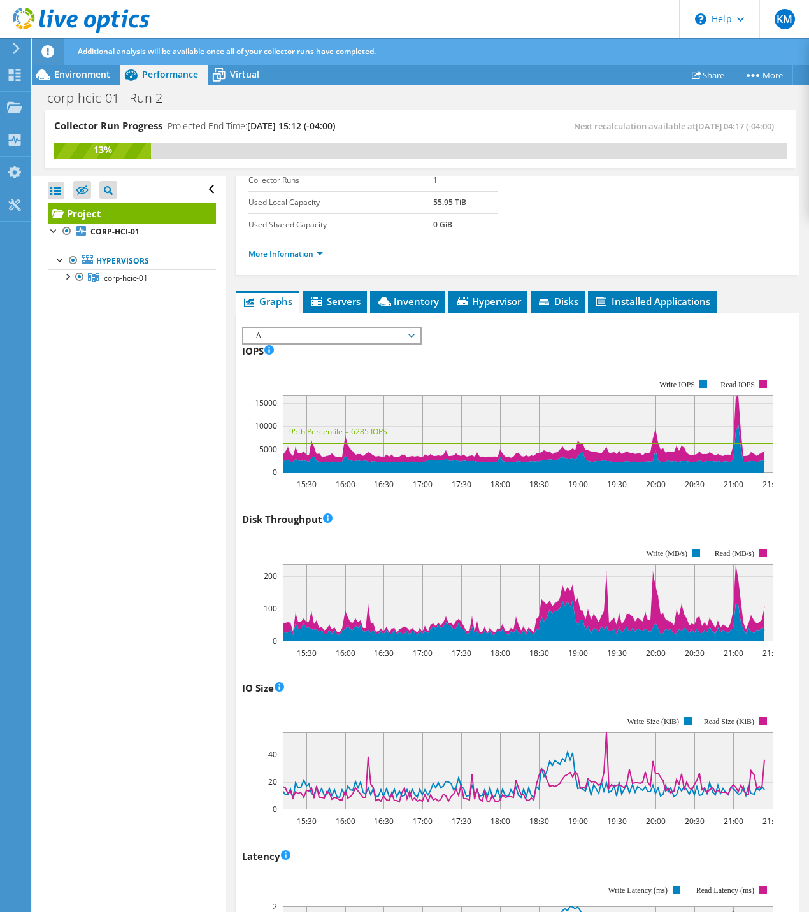
scroll to position [415, 0]
